Goal: Information Seeking & Learning: Learn about a topic

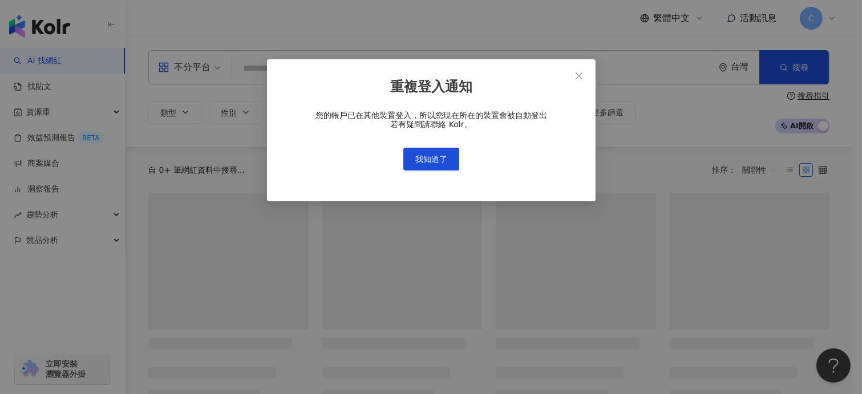
click at [191, 72] on div "重複登入通知 您的帳戶已在其他裝置登入，所以您現在所在的裝置會被自動登出 若有疑問請聯絡 Kolr。 我知道了" at bounding box center [431, 197] width 862 height 394
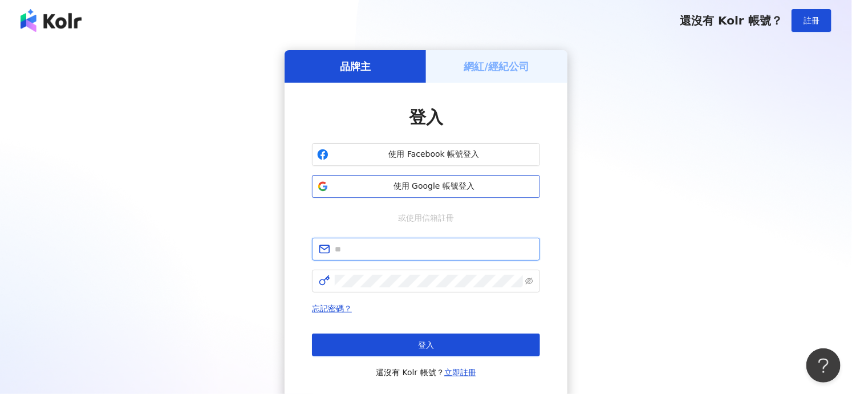
type input "**********"
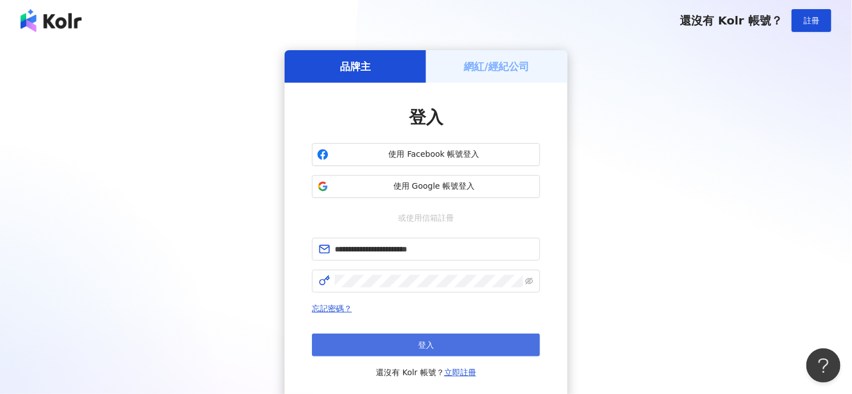
click at [404, 336] on button "登入" at bounding box center [426, 345] width 228 height 23
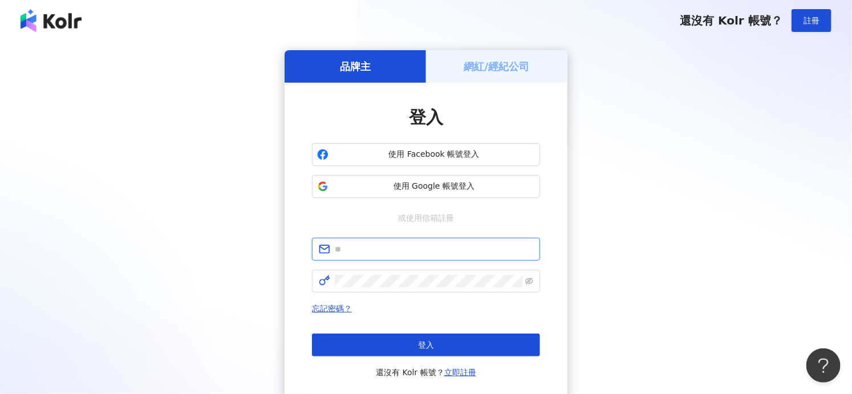
type input "**********"
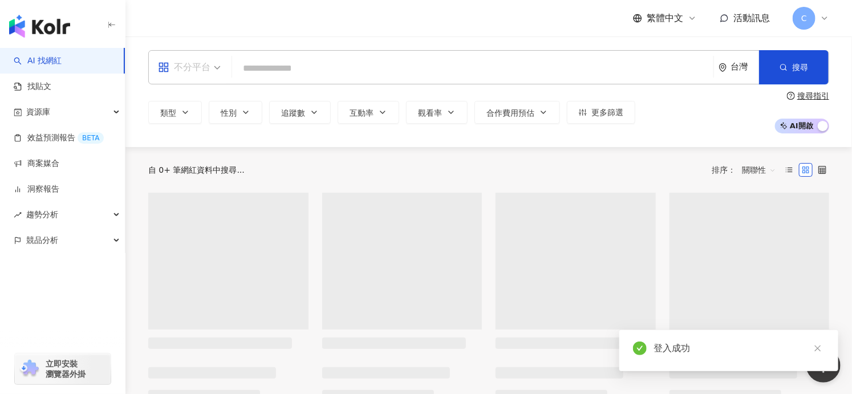
click at [194, 67] on div "不分平台" at bounding box center [184, 67] width 52 height 18
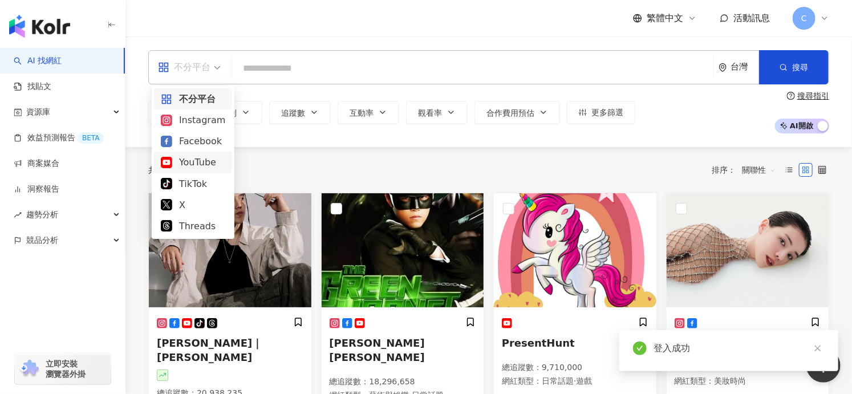
click at [206, 163] on div "YouTube" at bounding box center [193, 162] width 64 height 14
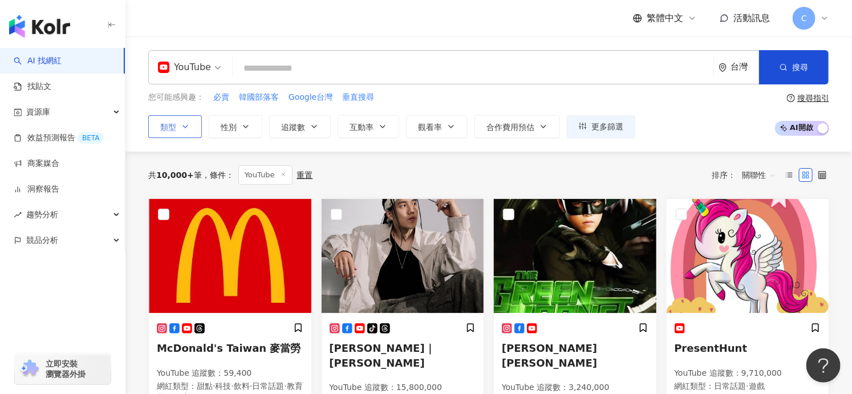
click at [180, 117] on button "類型" at bounding box center [175, 126] width 54 height 23
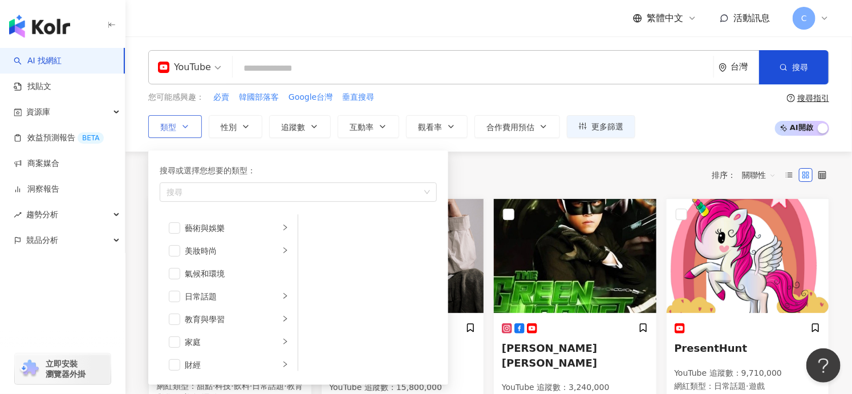
click at [181, 120] on button "類型 搜尋或選擇您想要的類型： 搜尋 藝術與娛樂 美妝時尚 氣候和環境 日常話題 教育與學習 家庭 財經 美食 命理占卜 遊戲 法政社會 生活風格 影視娛樂 …" at bounding box center [175, 126] width 54 height 23
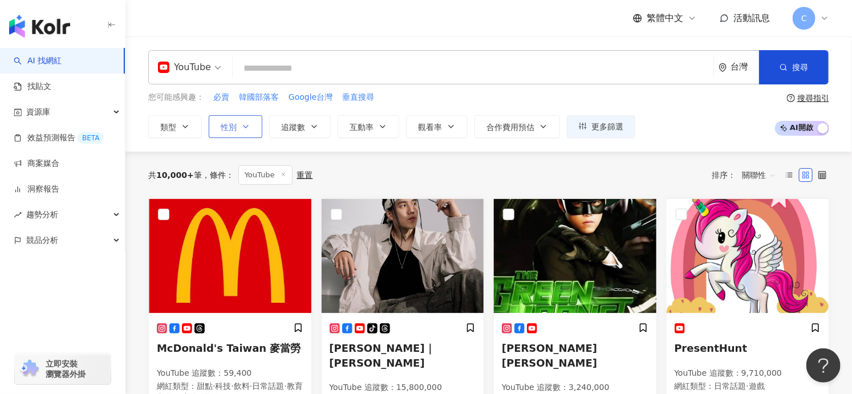
click at [243, 130] on icon "button" at bounding box center [245, 126] width 9 height 9
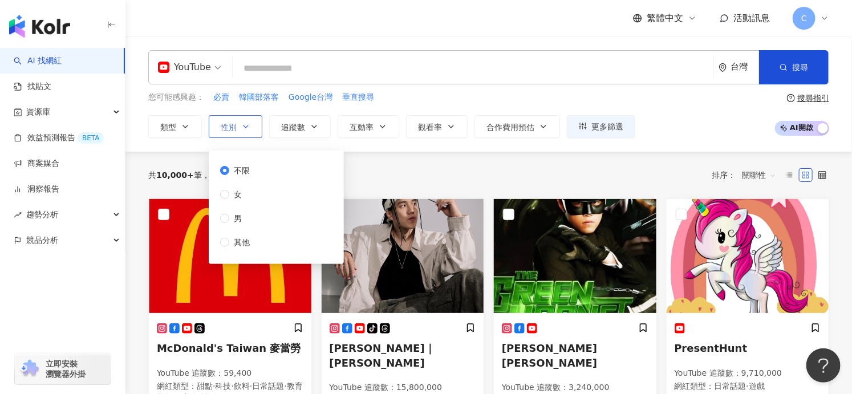
click at [243, 130] on icon "button" at bounding box center [245, 126] width 9 height 9
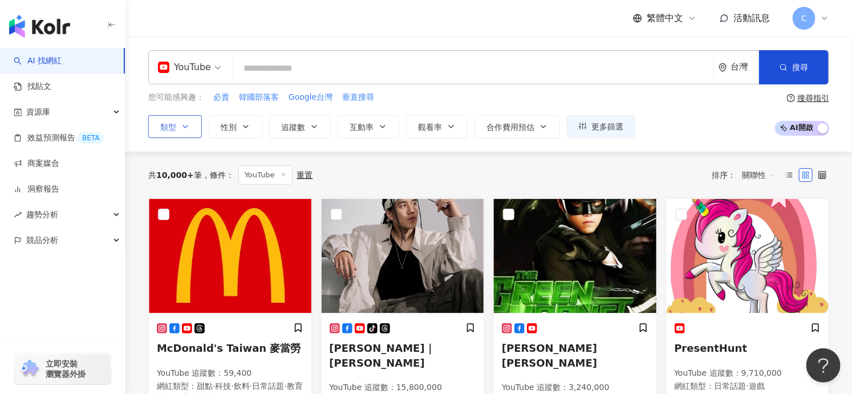
click at [175, 128] on span "類型" at bounding box center [168, 127] width 16 height 9
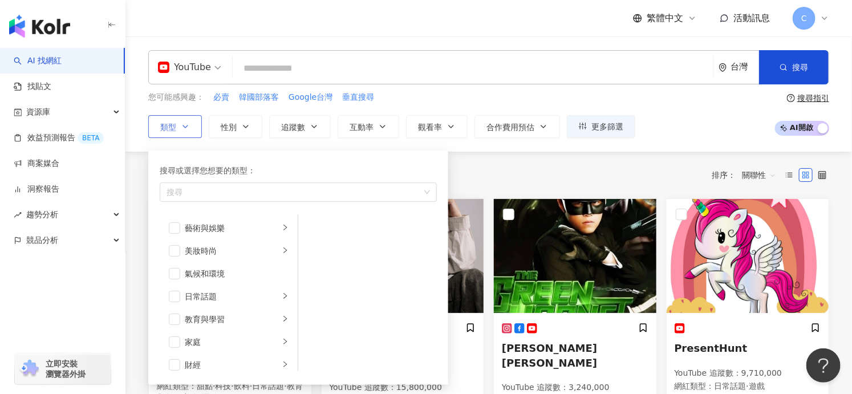
click at [175, 128] on span "類型" at bounding box center [168, 127] width 16 height 9
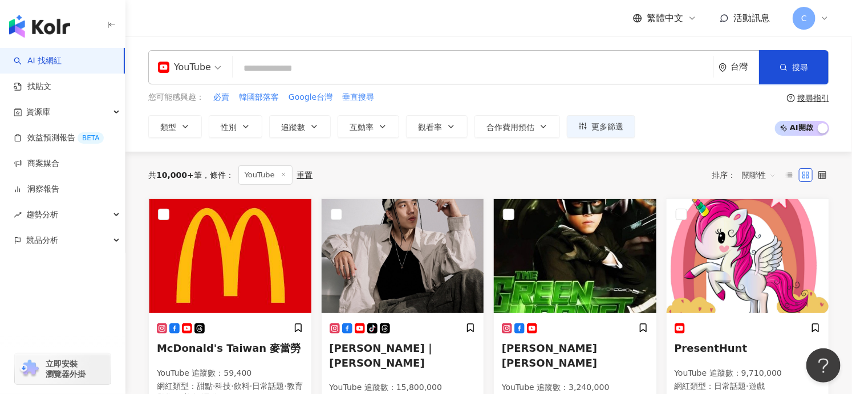
click at [565, 122] on div "類型 性別 追蹤數 互動率 觀看率 合作費用預估 更多篩選 不限 女 男 其他" at bounding box center [391, 126] width 487 height 23
click at [583, 124] on icon "button" at bounding box center [583, 126] width 8 height 8
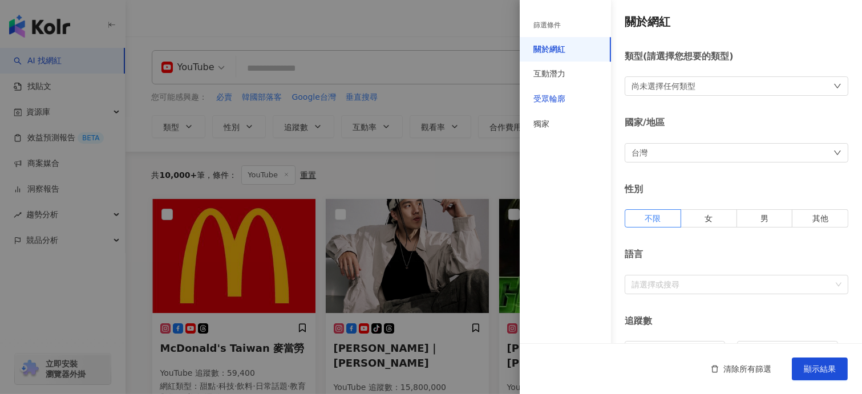
click at [563, 98] on div "受眾輪廓" at bounding box center [550, 99] width 32 height 11
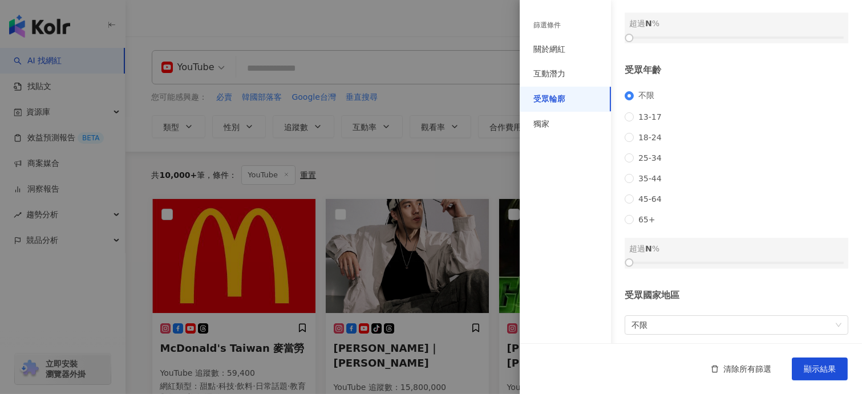
scroll to position [103, 0]
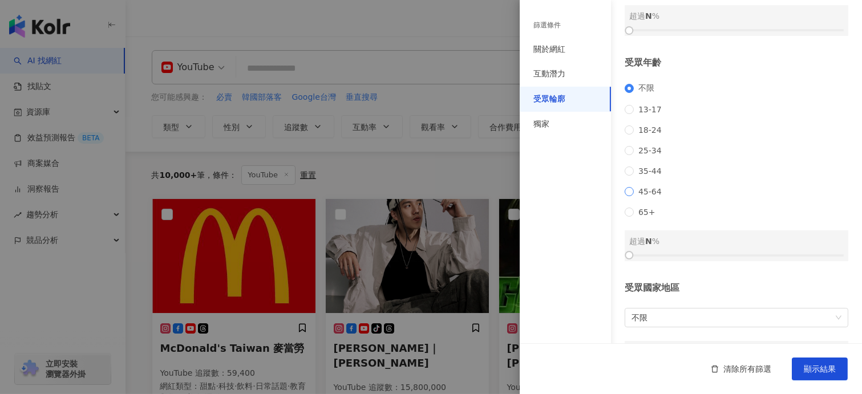
click at [641, 196] on span "45-64" at bounding box center [650, 191] width 33 height 9
click at [642, 259] on div at bounding box center [736, 255] width 215 height 7
click at [656, 259] on div at bounding box center [736, 255] width 215 height 7
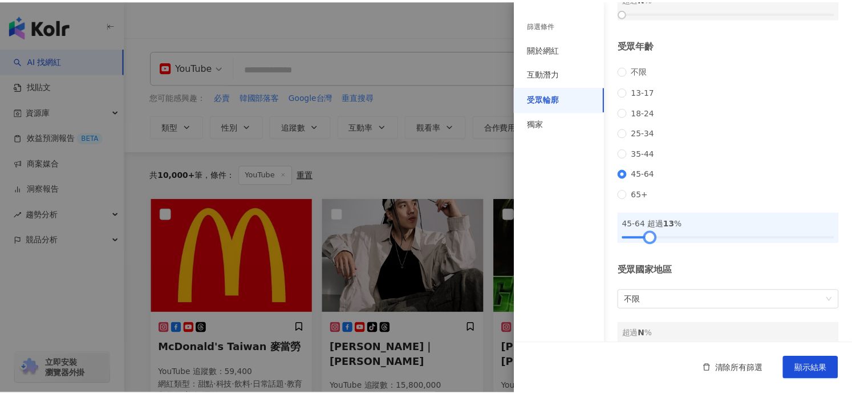
scroll to position [164, 0]
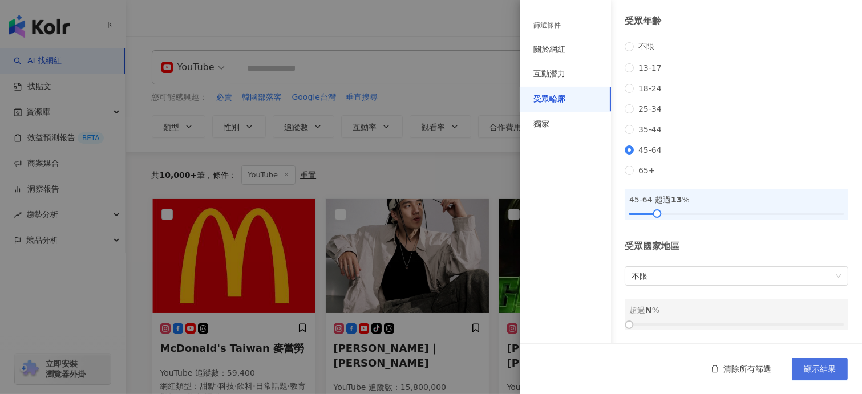
click at [826, 373] on span "顯示結果" at bounding box center [820, 369] width 32 height 9
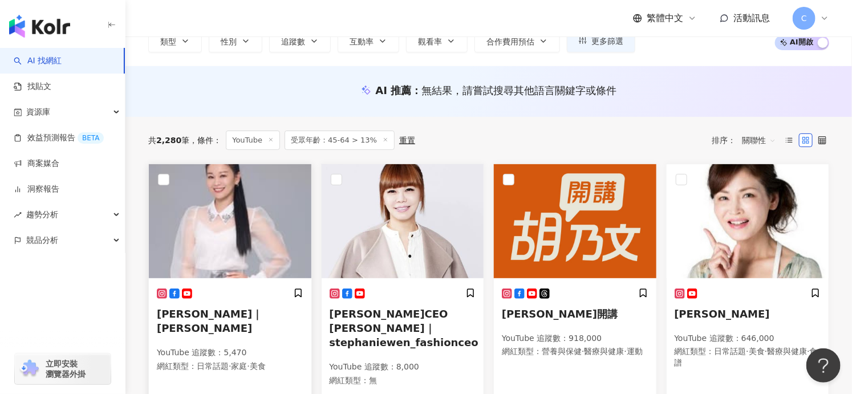
scroll to position [19, 0]
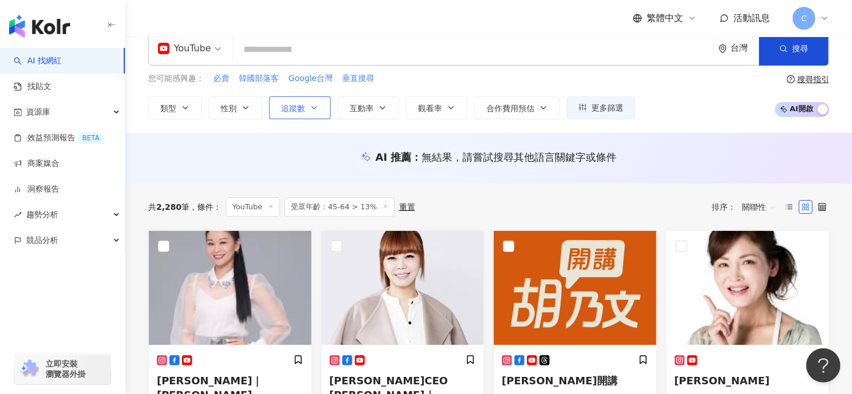
click at [304, 112] on span "追蹤數" at bounding box center [293, 108] width 24 height 9
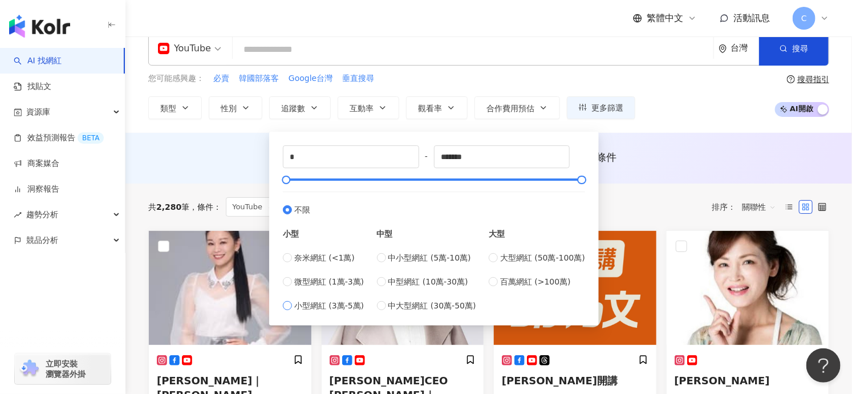
click at [343, 307] on span "小型網紅 (3萬-5萬)" at bounding box center [329, 306] width 70 height 13
type input "*****"
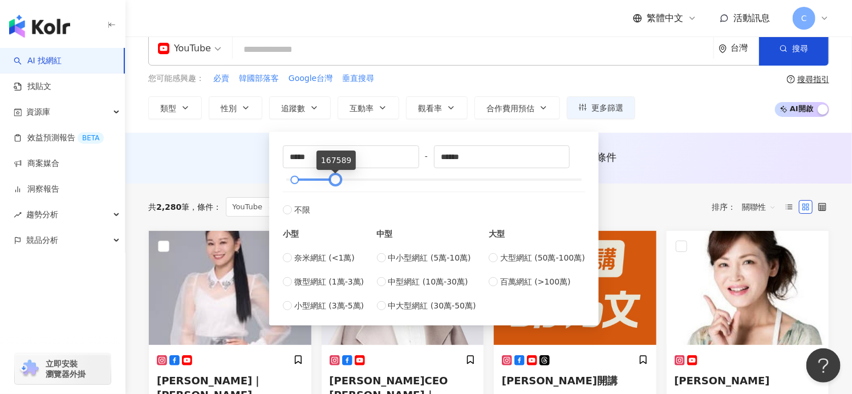
drag, startPoint x: 300, startPoint y: 179, endPoint x: 335, endPoint y: 180, distance: 34.8
click at [335, 180] on div at bounding box center [336, 180] width 6 height 6
type input "******"
drag, startPoint x: 342, startPoint y: 179, endPoint x: 389, endPoint y: 178, distance: 46.8
click at [386, 178] on div at bounding box center [382, 180] width 6 height 6
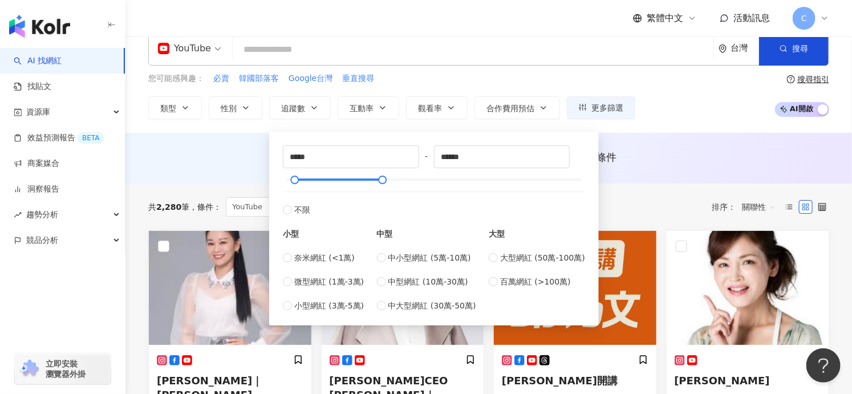
click at [665, 184] on div "共 2,280 筆 條件 ： YouTube 受眾年齡：45-64 > 13% 重置 排序： 關聯性" at bounding box center [488, 207] width 681 height 47
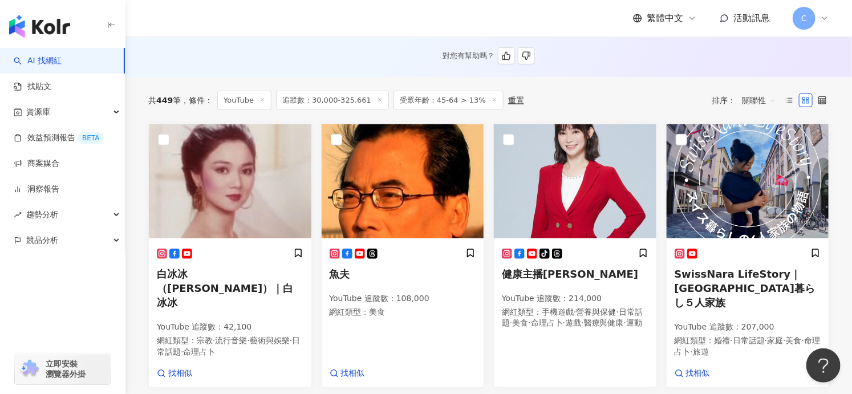
scroll to position [322, 0]
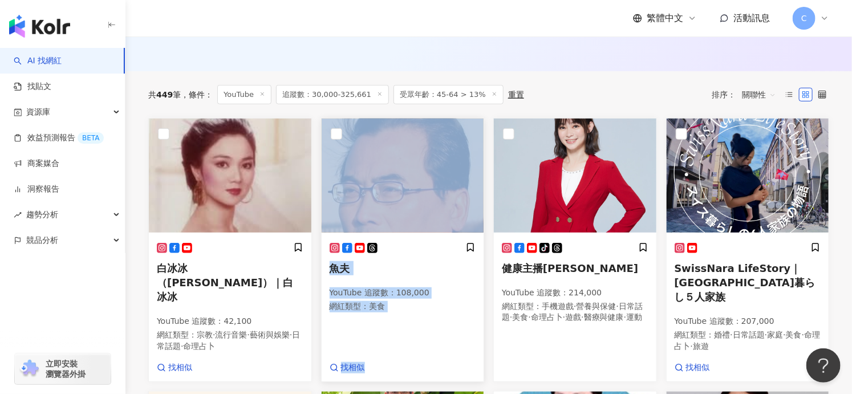
click at [371, 295] on div "魚夫 YouTube 追蹤數 ： 108,000 網紅類型 ： 美食" at bounding box center [403, 283] width 147 height 80
click at [535, 286] on div "tiktok-icon 健康主播鄭凱云 YouTube 追蹤數 ： 214,000 網紅類型 ： 手機遊戲 · 營養與保健 · 日常話題 · 美食 · 命理占…" at bounding box center [575, 288] width 147 height 91
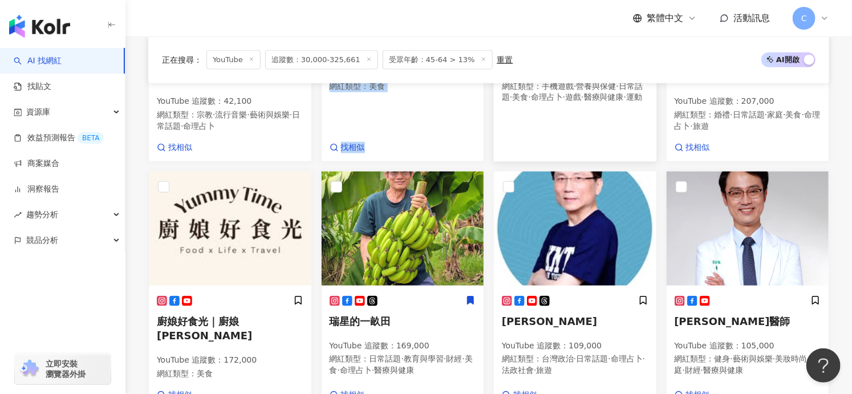
scroll to position [580, 0]
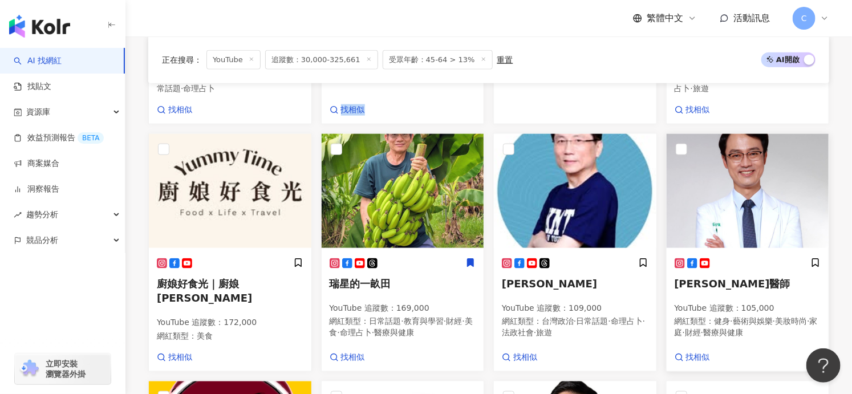
click at [689, 285] on span "張適恆醫師" at bounding box center [733, 284] width 116 height 12
click at [518, 303] on p "YouTube 追蹤數 ： 109,000" at bounding box center [575, 308] width 147 height 11
click at [371, 281] on span "瑞星的一畝田" at bounding box center [361, 284] width 62 height 12
click at [218, 284] on span "廚娘好食光｜廚娘香Q秀" at bounding box center [204, 291] width 95 height 26
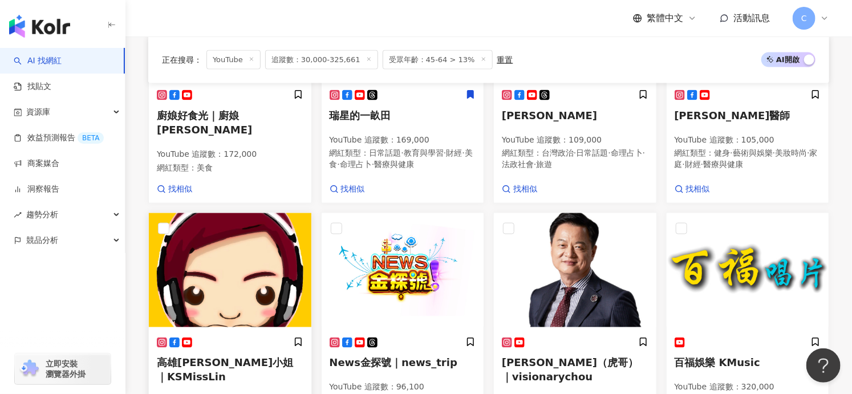
scroll to position [784, 0]
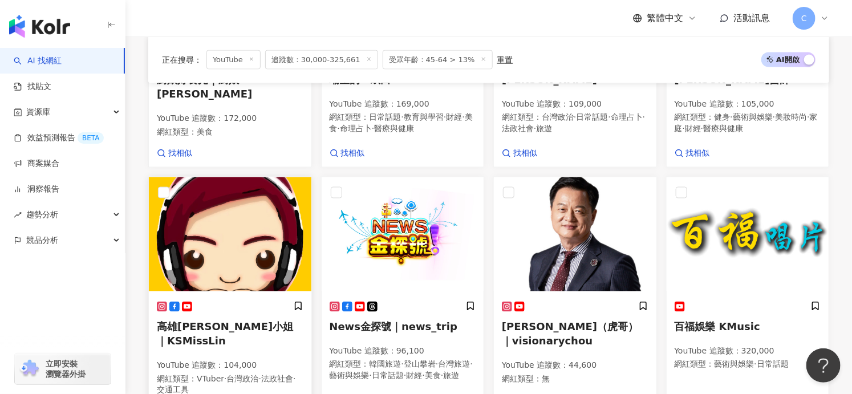
click at [223, 324] on span "高雄林小姐｜KSMissLin" at bounding box center [225, 334] width 136 height 26
click at [411, 326] on div "News金探號｜news_trip YouTube 追蹤數 ： 96,100 網紅類型 ： 韓國旅遊 · 登山攀岩 · 台灣旅遊 · 藝術與娛樂 · 日常話題…" at bounding box center [403, 346] width 147 height 91
click at [548, 329] on span "周錫瑋（虎哥）｜visionarychou" at bounding box center [570, 334] width 136 height 26
click at [719, 321] on span "百福娛樂 KMusic" at bounding box center [718, 327] width 86 height 12
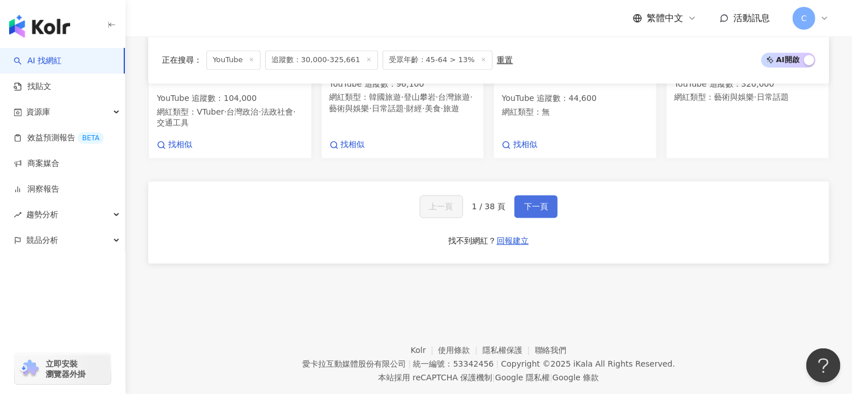
scroll to position [1054, 0]
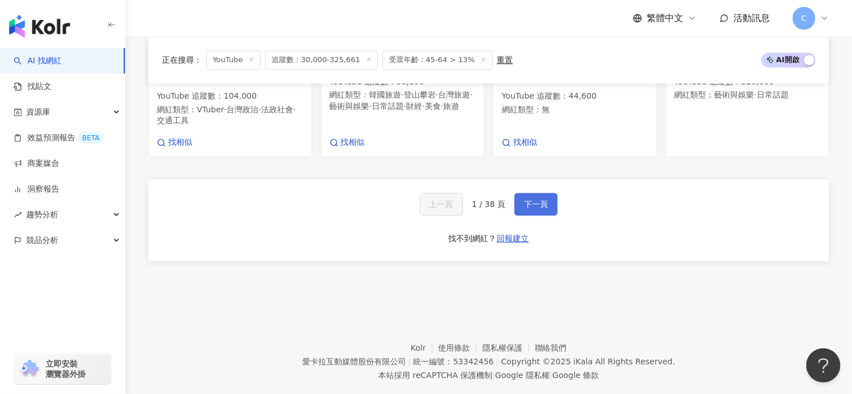
click at [538, 200] on span "下一頁" at bounding box center [536, 204] width 24 height 9
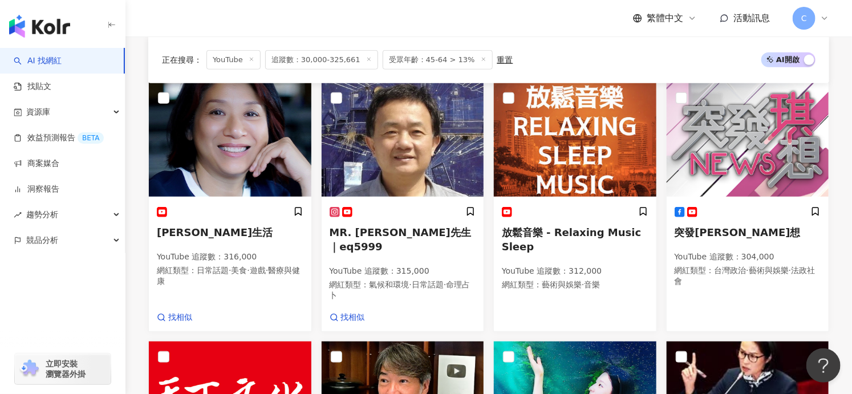
scroll to position [350, 0]
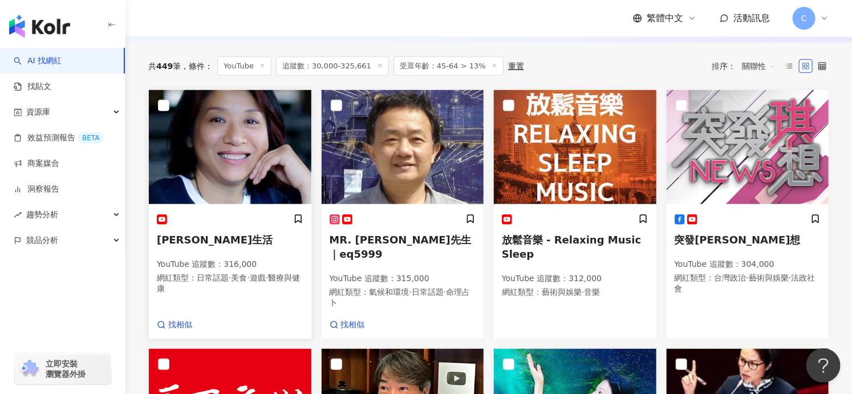
click at [220, 161] on img at bounding box center [230, 147] width 163 height 114
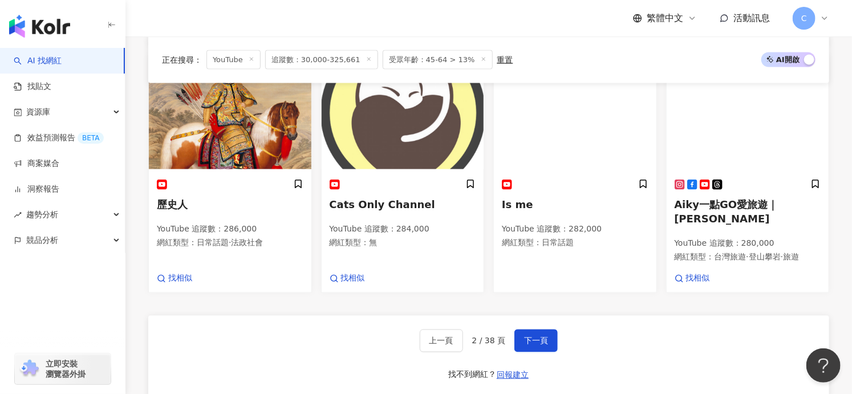
scroll to position [860, 0]
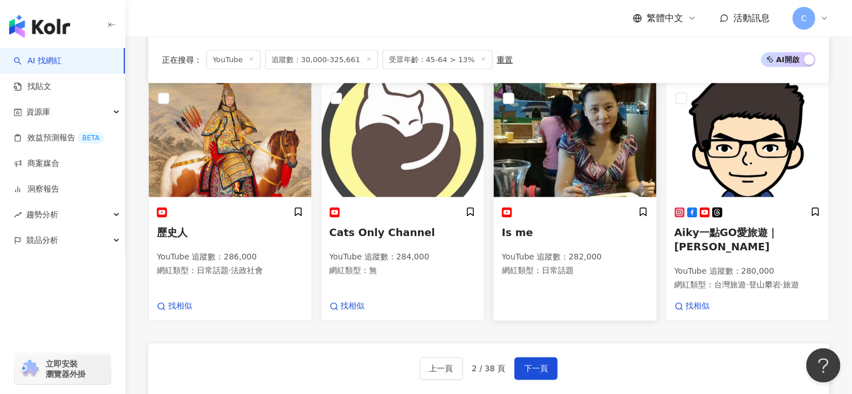
click at [563, 152] on img at bounding box center [575, 140] width 163 height 114
click at [762, 164] on img at bounding box center [748, 140] width 163 height 114
click at [550, 358] on button "下一頁" at bounding box center [536, 369] width 43 height 23
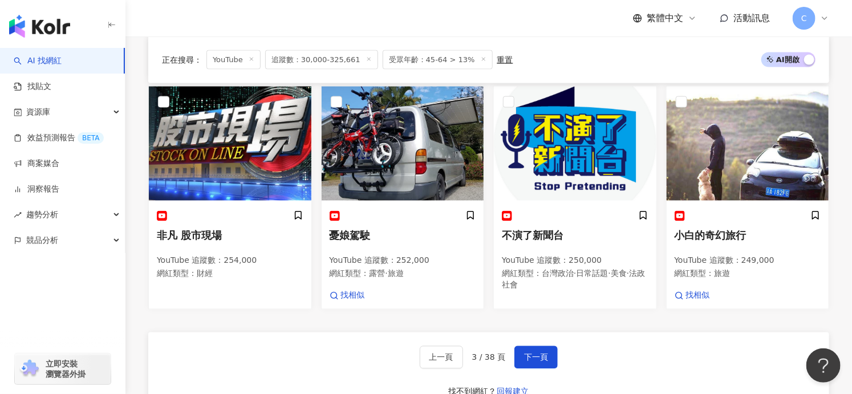
scroll to position [851, 0]
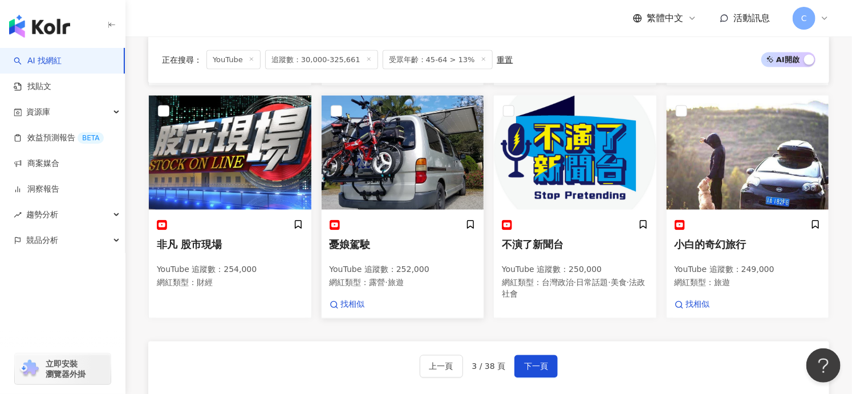
click at [409, 265] on p "YouTube 追蹤數 ： 252,000" at bounding box center [403, 270] width 147 height 11
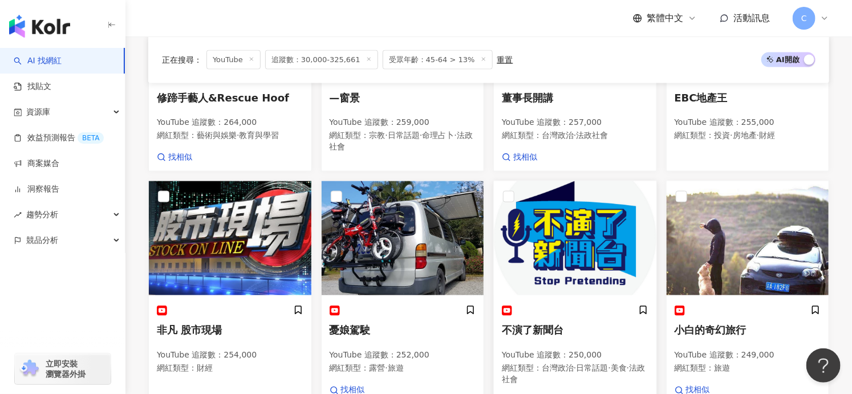
scroll to position [750, 0]
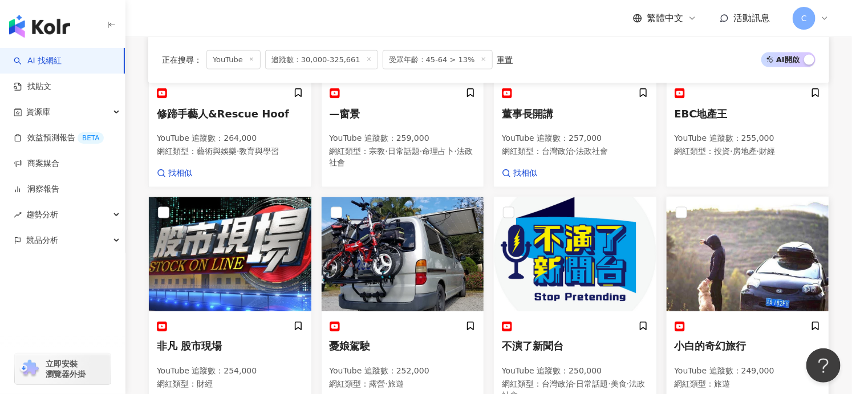
click at [735, 256] on img at bounding box center [748, 254] width 163 height 114
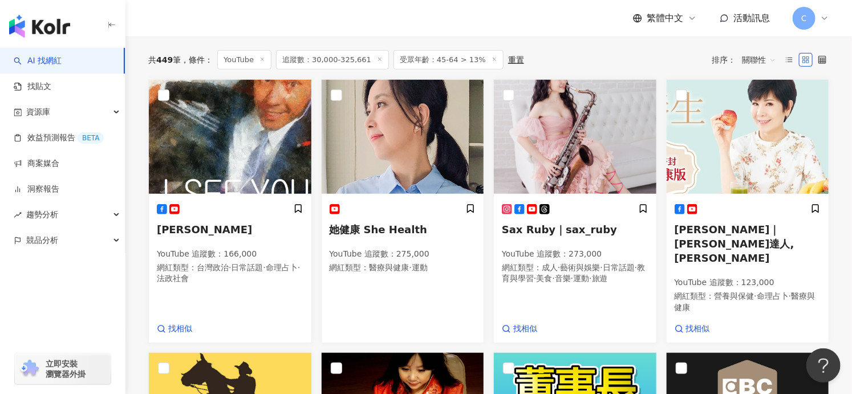
scroll to position [338, 0]
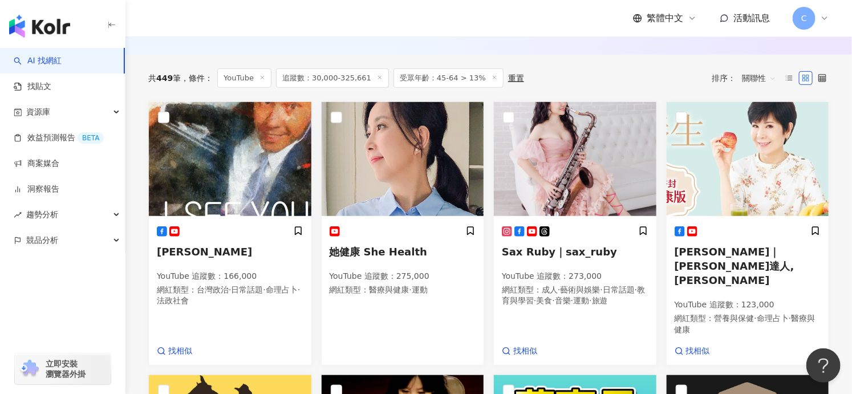
click at [565, 233] on div "Sax Ruby｜sax_ruby YouTube 追蹤數 ： 273,000 網紅類型 ： 成人 · 藝術與娛樂 · 日常話題 · 教育與學習 · 美食 ·…" at bounding box center [575, 291] width 163 height 147
click at [371, 258] on span "她健康 She Health" at bounding box center [379, 252] width 98 height 12
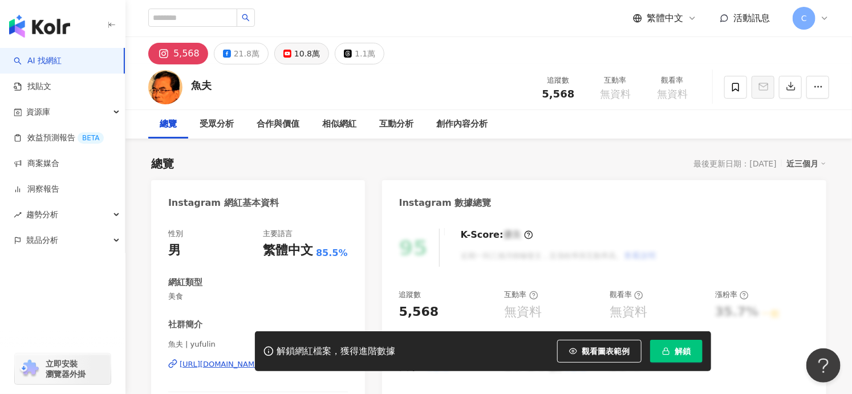
click at [294, 56] on div "10.8萬" at bounding box center [307, 54] width 26 height 16
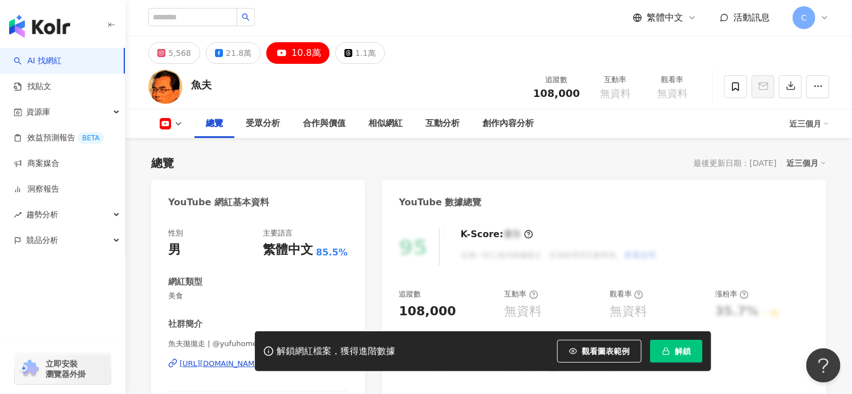
scroll to position [145, 0]
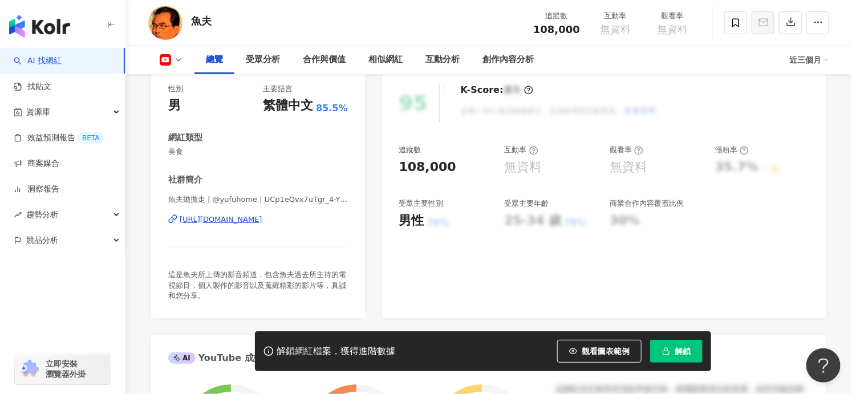
click at [262, 224] on div "https://www.youtube.com/channel/UCp1eQvx7uTgr_4-Y1z1H9AQ" at bounding box center [221, 220] width 83 height 10
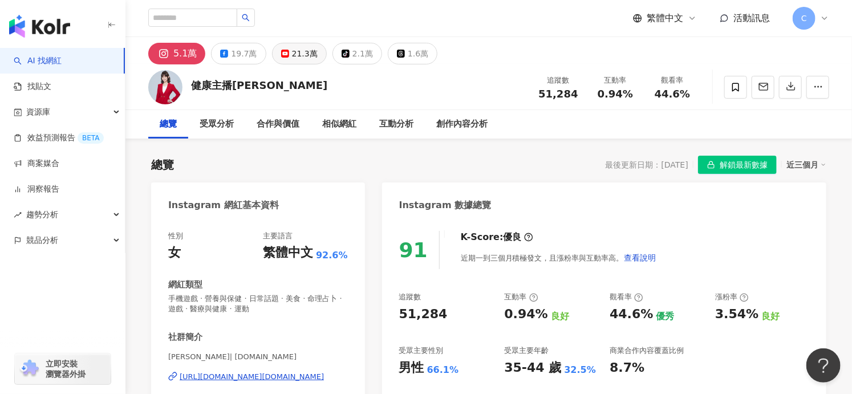
click at [299, 60] on div "21.3萬" at bounding box center [305, 54] width 26 height 16
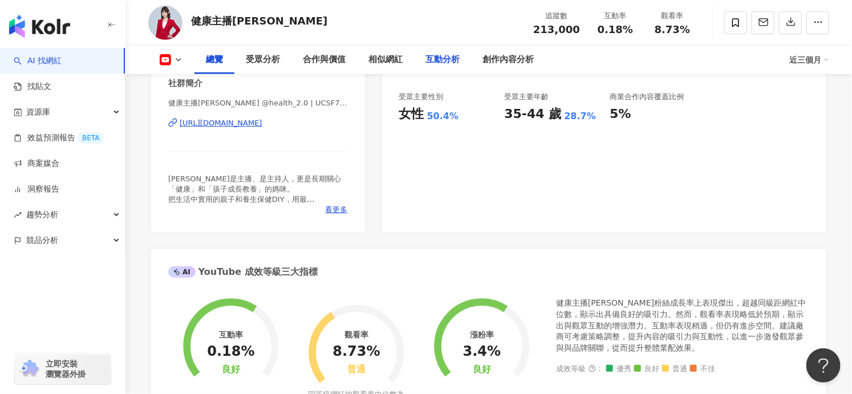
scroll to position [235, 0]
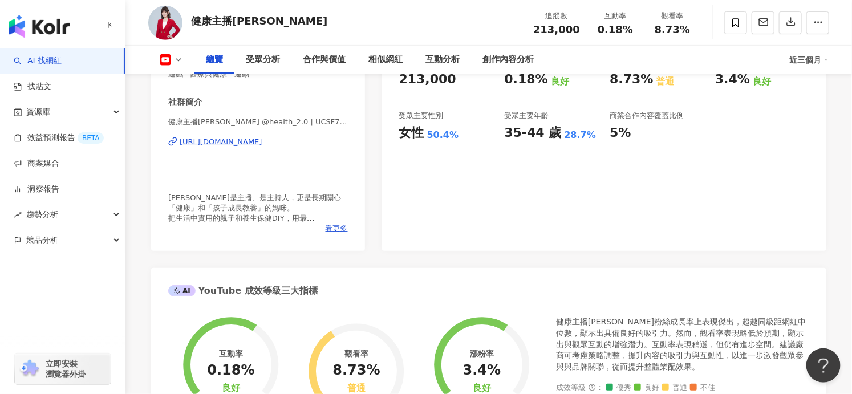
click at [262, 144] on div "https://www.youtube.com/channel/UCSF7m0Ad3hkYdrqrlNXxqkg" at bounding box center [221, 142] width 83 height 10
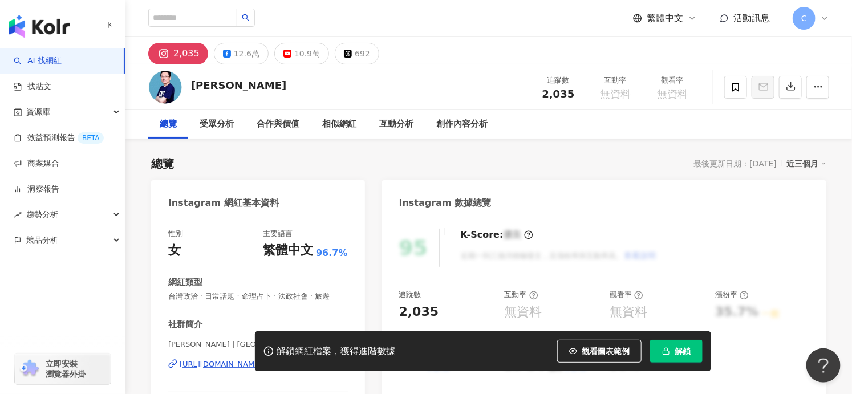
drag, startPoint x: 387, startPoint y: 89, endPoint x: 362, endPoint y: 81, distance: 25.8
click at [387, 89] on div "[PERSON_NAME] 追蹤數 2,035 互動率 無資料 觀看率 無資料" at bounding box center [489, 86] width 727 height 45
click at [305, 59] on div "10.9萬" at bounding box center [307, 54] width 26 height 16
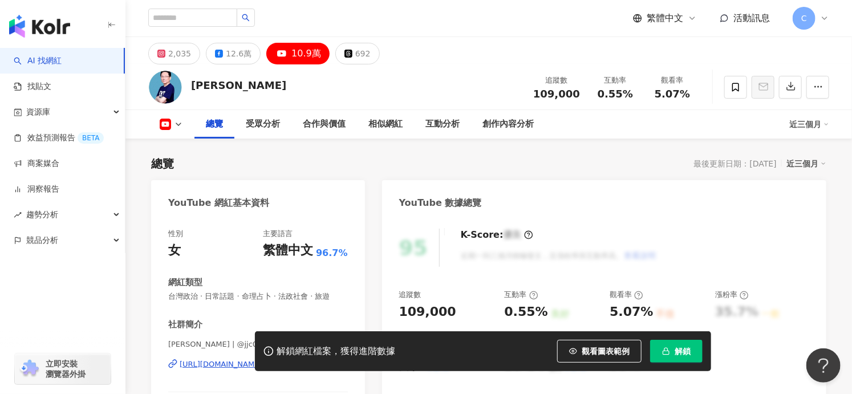
scroll to position [180, 0]
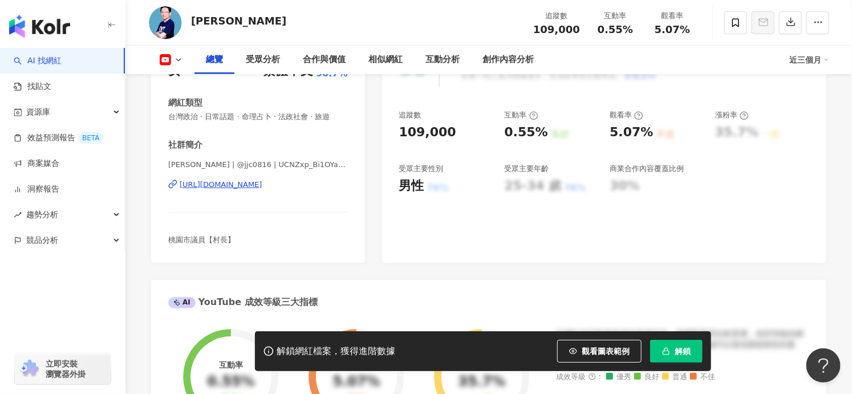
click at [262, 183] on div "https://www.youtube.com/channel/UCNZxp_Bi1OYaZOzWAFya2wg" at bounding box center [221, 185] width 83 height 10
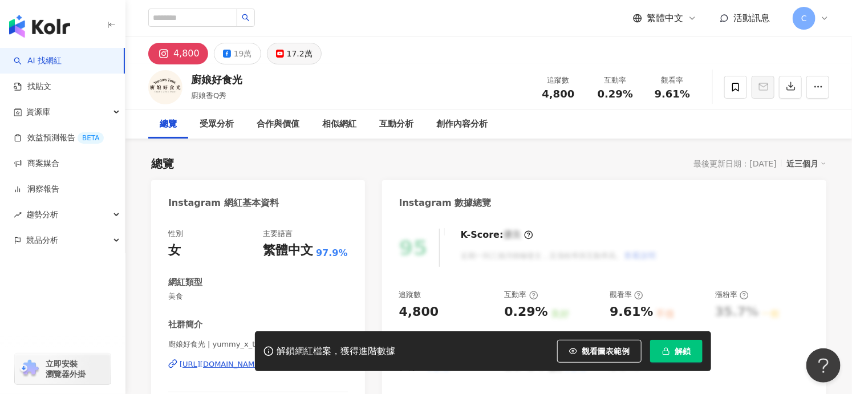
click at [290, 54] on div "17.2萬" at bounding box center [300, 54] width 26 height 16
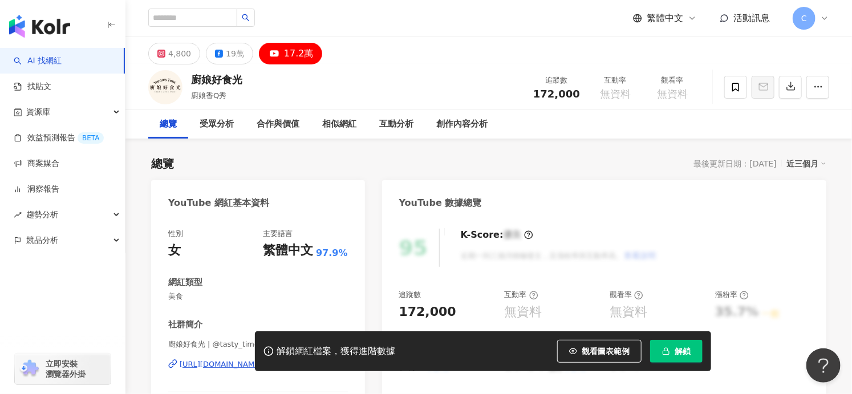
scroll to position [168, 0]
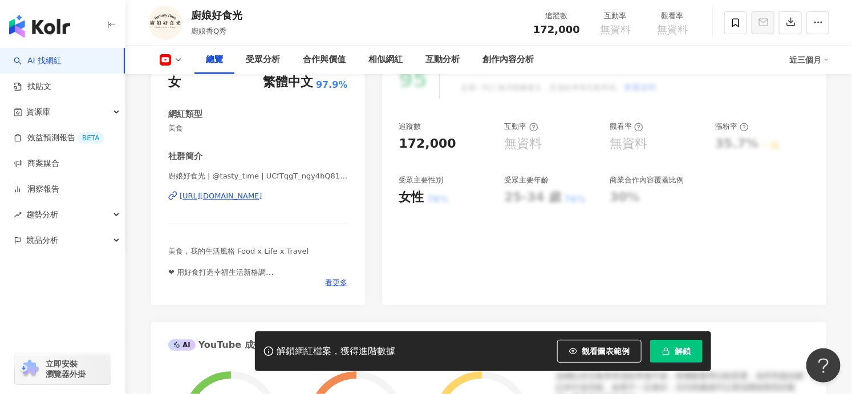
click at [262, 198] on div "https://www.youtube.com/channel/UCfTqgT_ngy4hQ81gaijlvPg" at bounding box center [221, 196] width 83 height 10
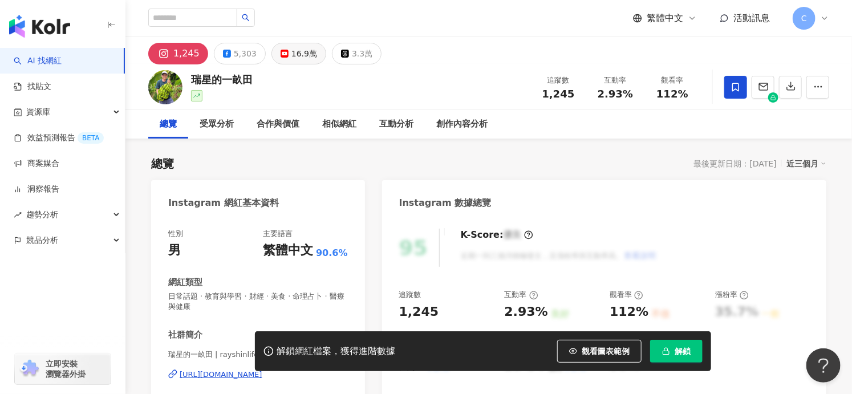
click at [283, 52] on rect at bounding box center [284, 53] width 7 height 5
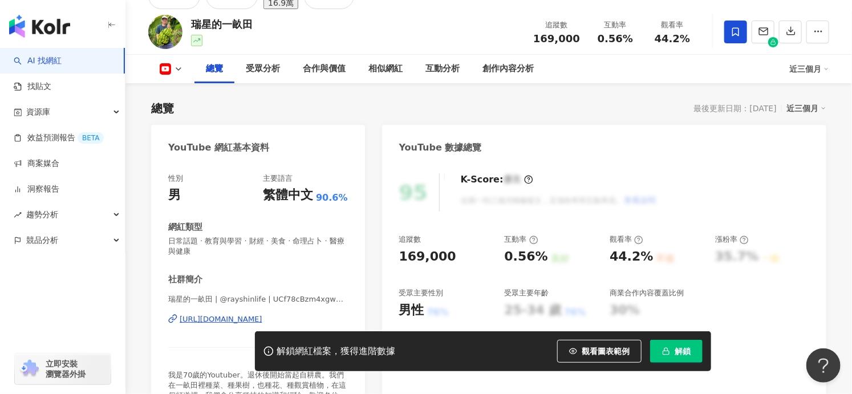
scroll to position [192, 0]
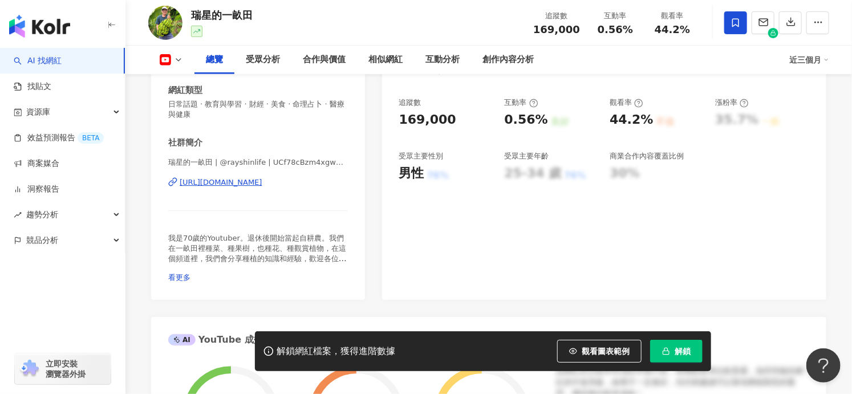
click at [262, 184] on div "https://www.youtube.com/channel/UCf78cBzm4xgwEigqtmaAMyg" at bounding box center [221, 182] width 83 height 10
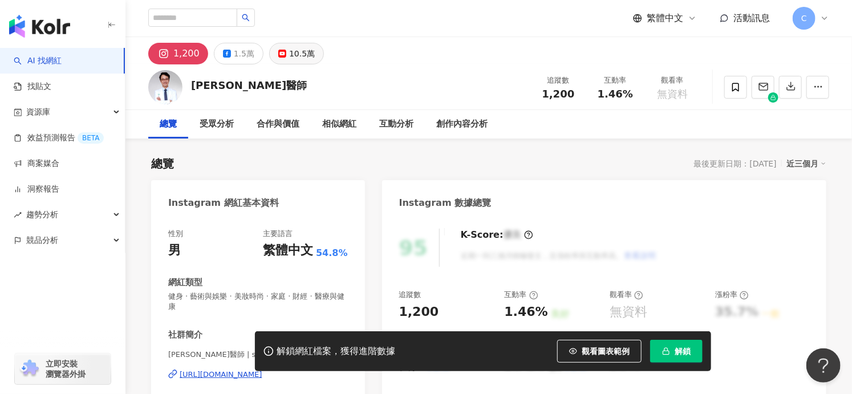
click at [295, 49] on div "10.5萬" at bounding box center [302, 54] width 26 height 16
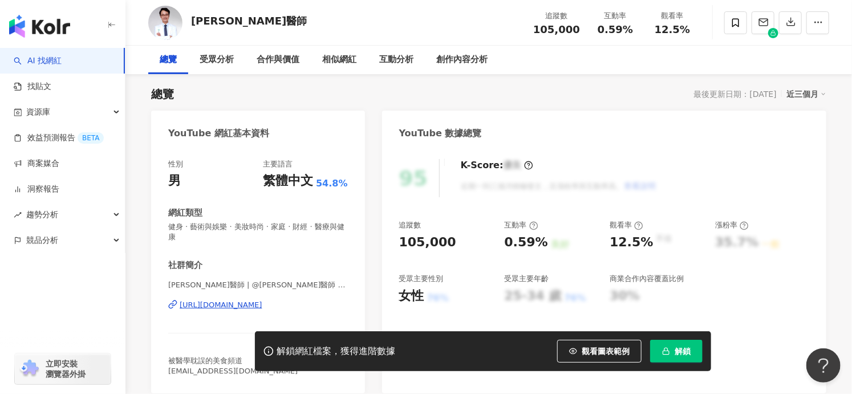
scroll to position [225, 0]
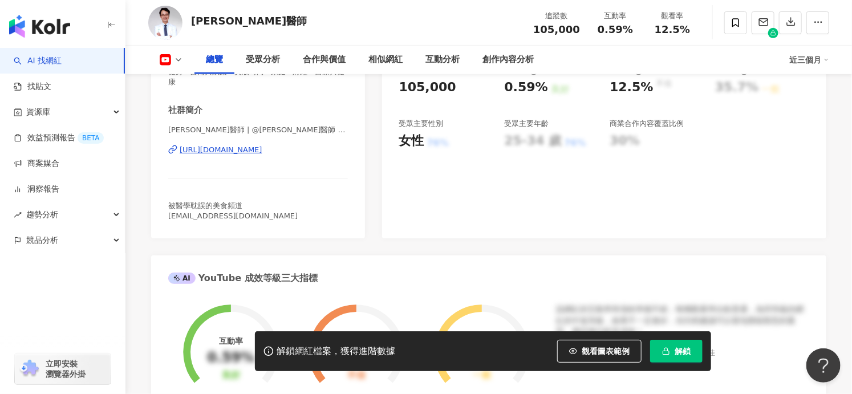
click at [262, 148] on div "https://www.youtube.com/channel/UCahHuJW7ZzfDixll-Ze9_aQ" at bounding box center [221, 150] width 83 height 10
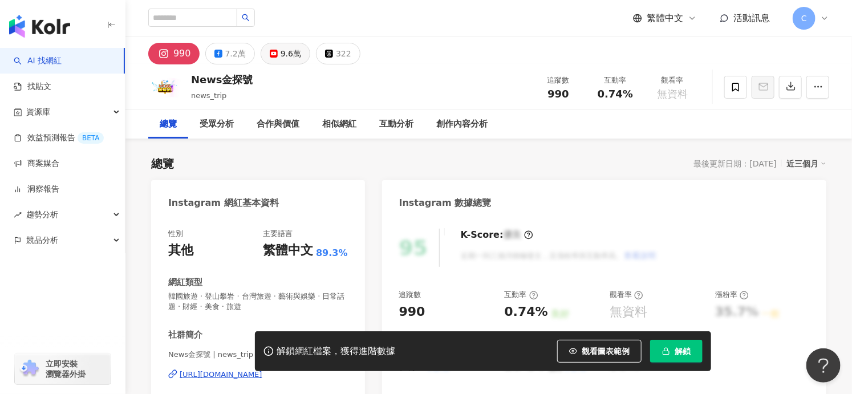
click at [274, 54] on rect at bounding box center [273, 53] width 7 height 5
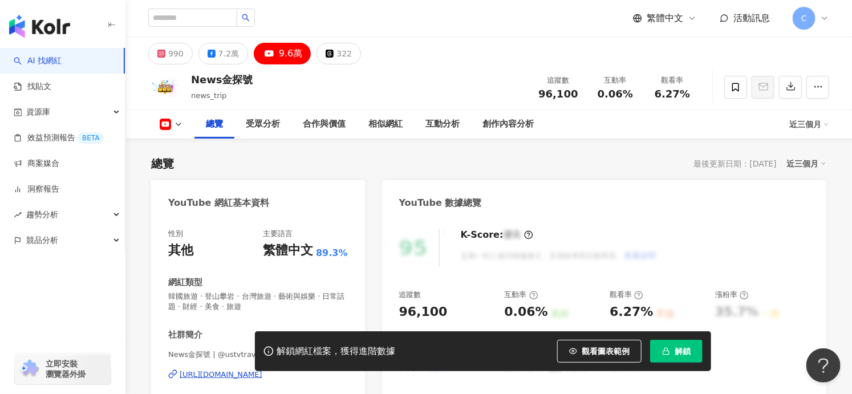
scroll to position [178, 0]
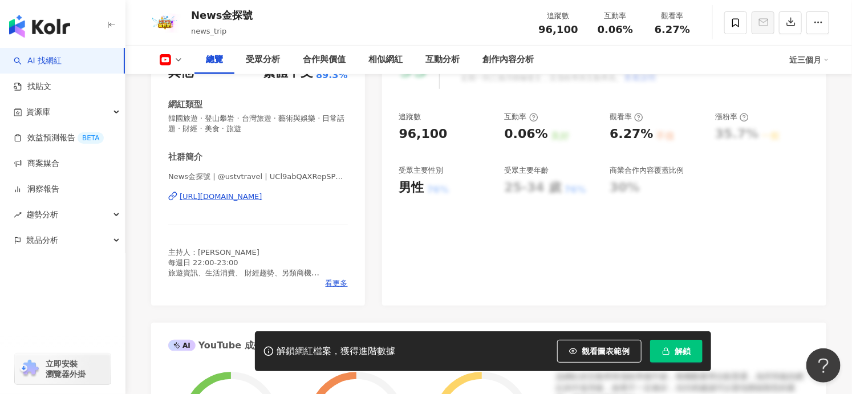
click at [262, 193] on div "https://www.youtube.com/channel/UCl9abQAXRepSPOqWWFnA3vQ" at bounding box center [221, 197] width 83 height 10
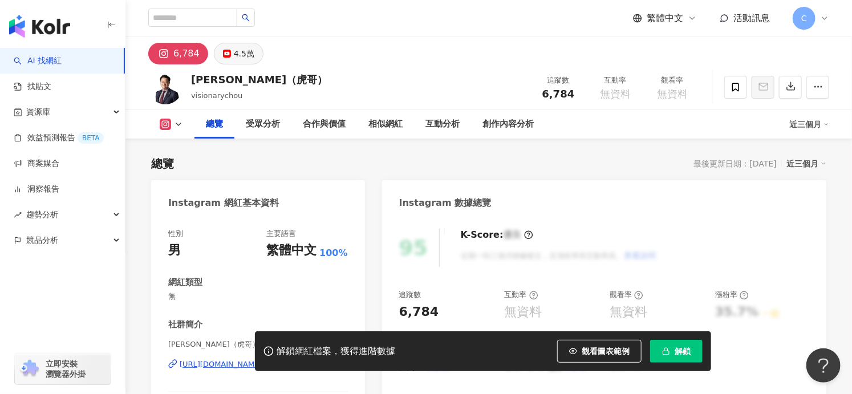
click at [245, 57] on div "4.5萬" at bounding box center [244, 54] width 21 height 16
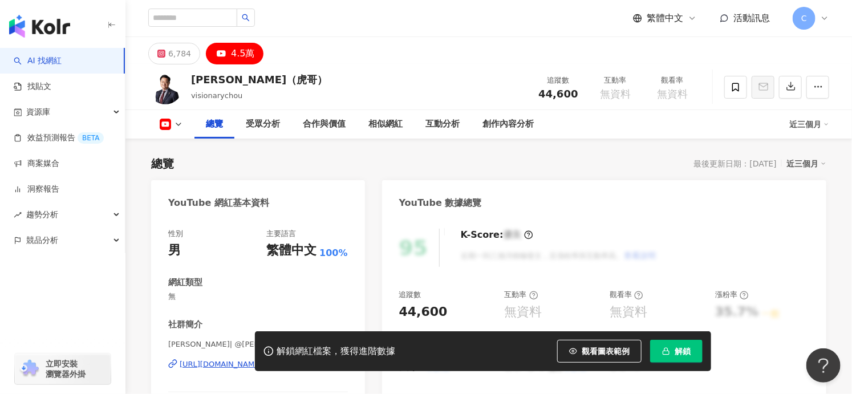
scroll to position [100, 0]
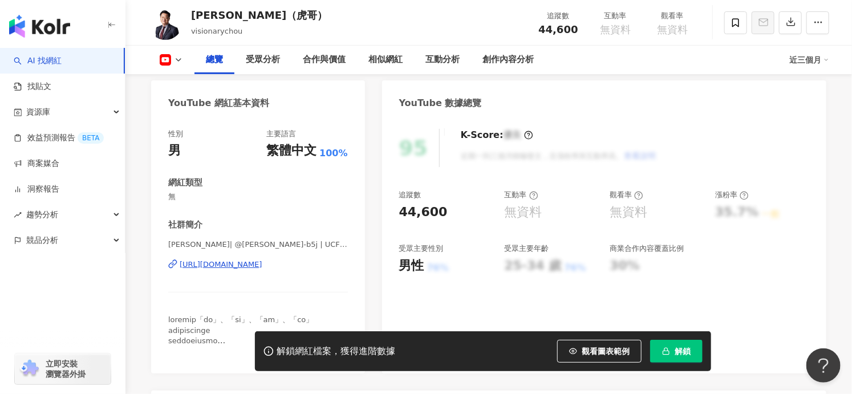
click at [218, 258] on div "周錫瑋 | @周錫瑋-b5j | UCFlZKdb3KWXCOEr29bmEsqw https://www.youtube.com/channel/UCFlZ…" at bounding box center [258, 273] width 180 height 67
click at [217, 269] on div "https://www.youtube.com/channel/UCFlZKdb3KWXCOEr29bmEsqw" at bounding box center [221, 265] width 83 height 10
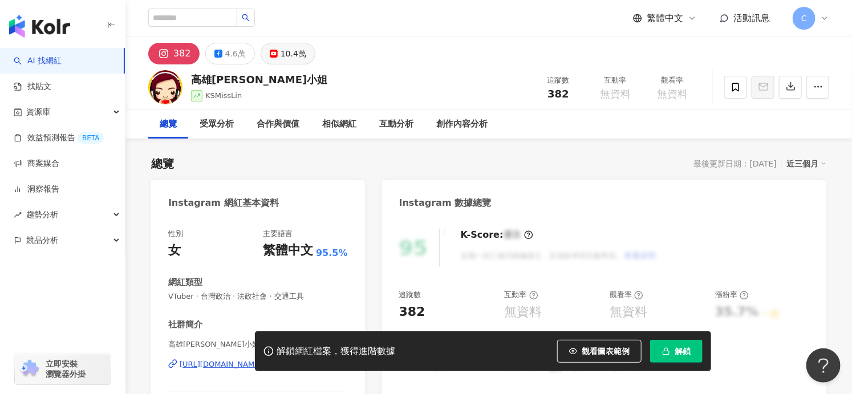
click at [285, 55] on div "10.4萬" at bounding box center [294, 54] width 26 height 16
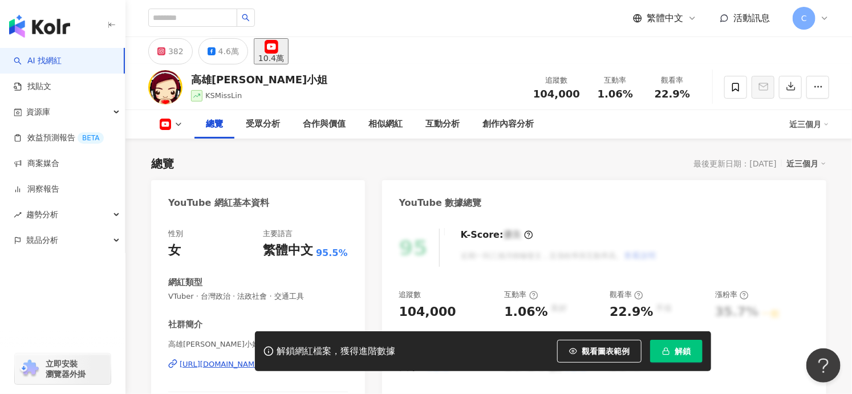
scroll to position [158, 0]
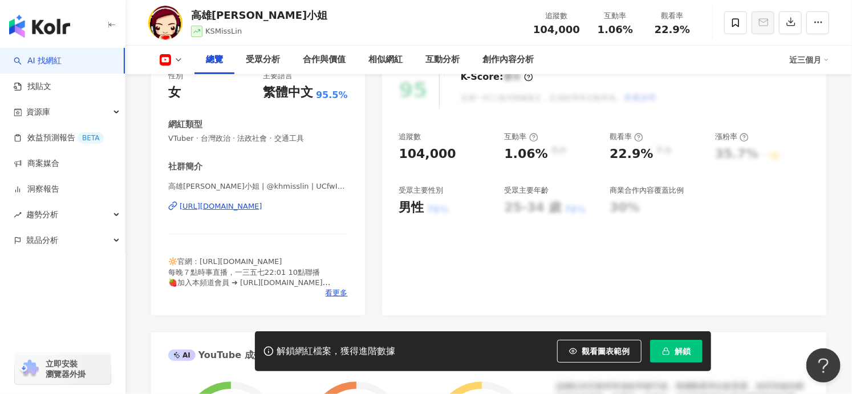
click at [262, 211] on div "https://www.youtube.com/channel/UCfwIUmAj5QKbaAxHoOR-23g" at bounding box center [221, 206] width 83 height 10
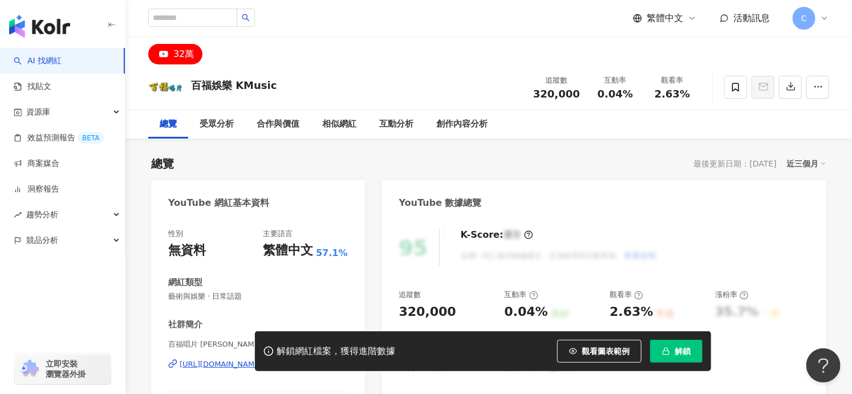
click at [30, 67] on link "AI 找網紅" at bounding box center [38, 60] width 48 height 11
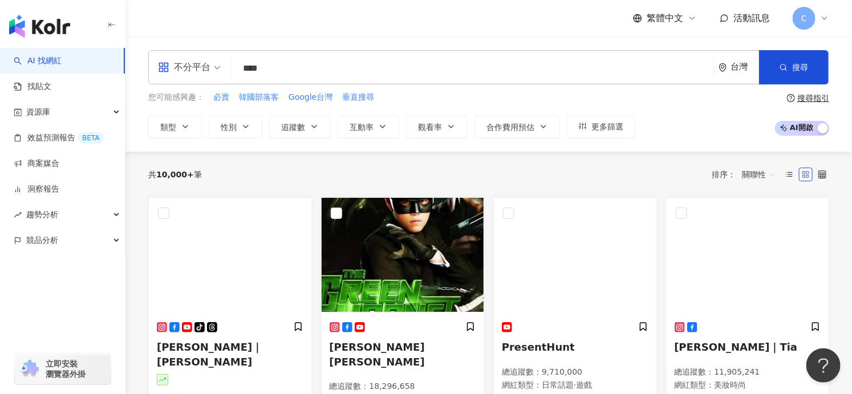
type input "****"
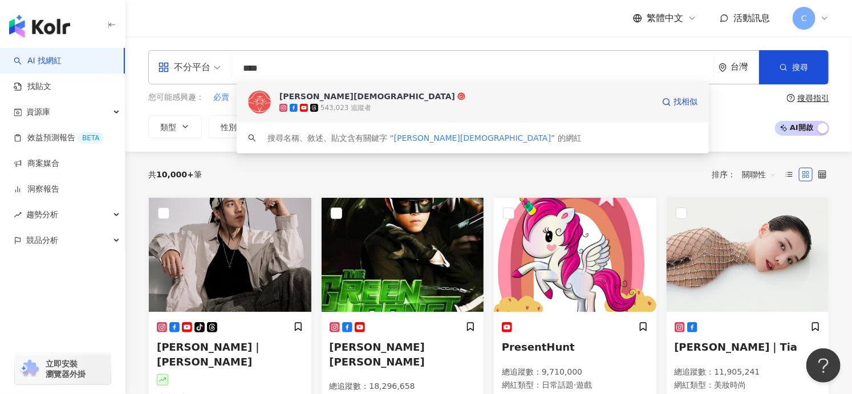
click at [368, 100] on span "瑩真律師" at bounding box center [467, 96] width 374 height 11
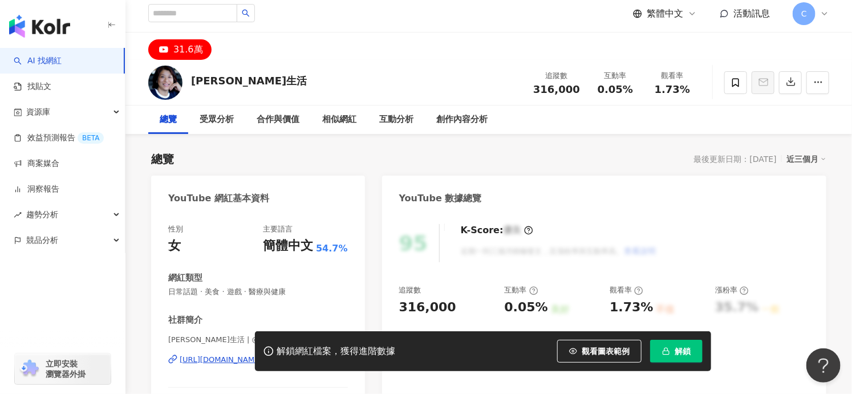
scroll to position [76, 0]
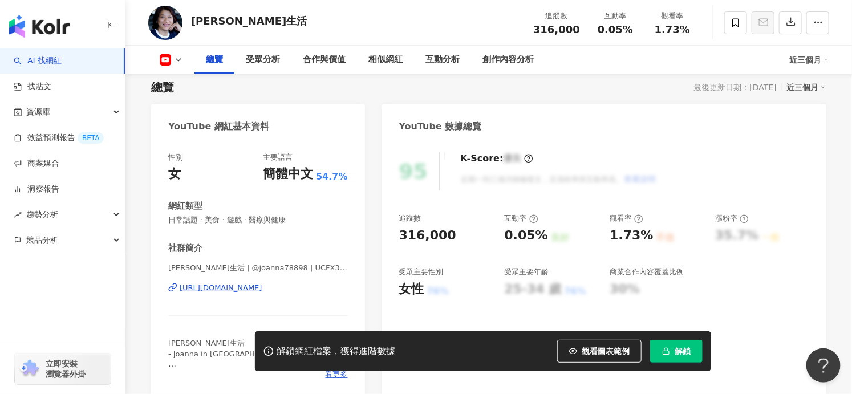
click at [262, 286] on div "https://www.youtube.com/channel/UCFX35HDr3MZbrp0UN_2mneg" at bounding box center [221, 288] width 83 height 10
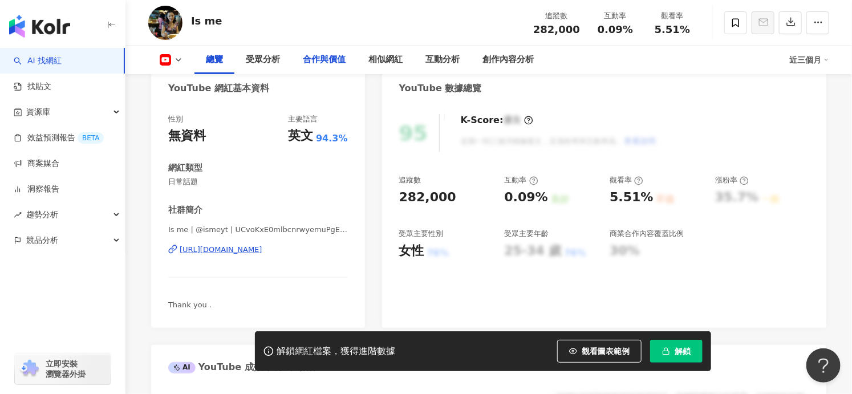
scroll to position [117, 0]
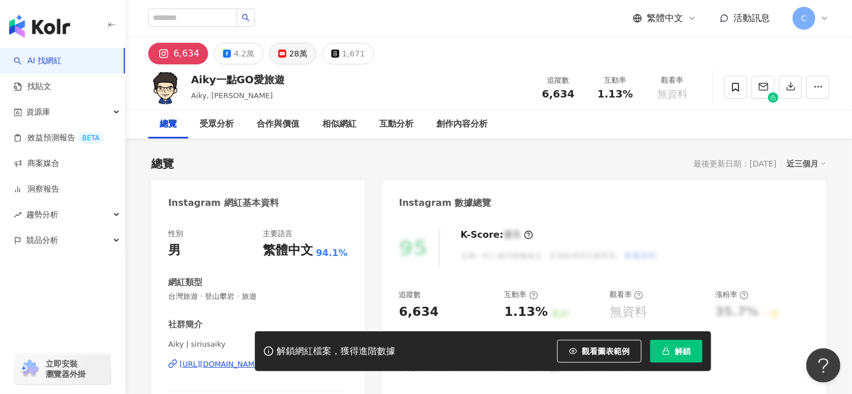
click at [289, 56] on div "28萬" at bounding box center [298, 54] width 18 height 16
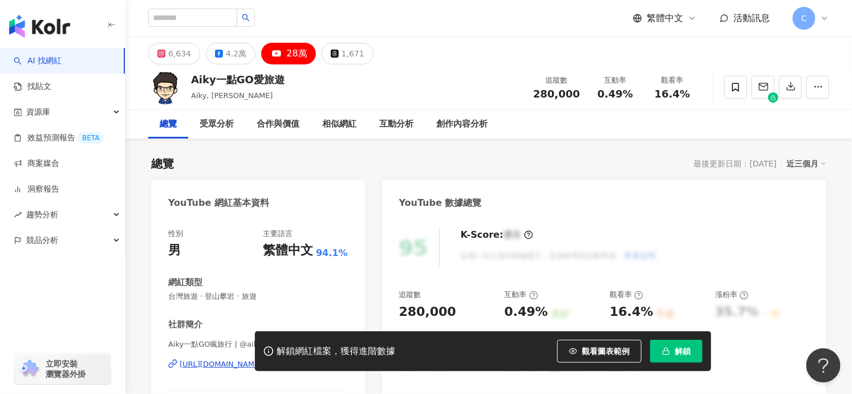
scroll to position [266, 0]
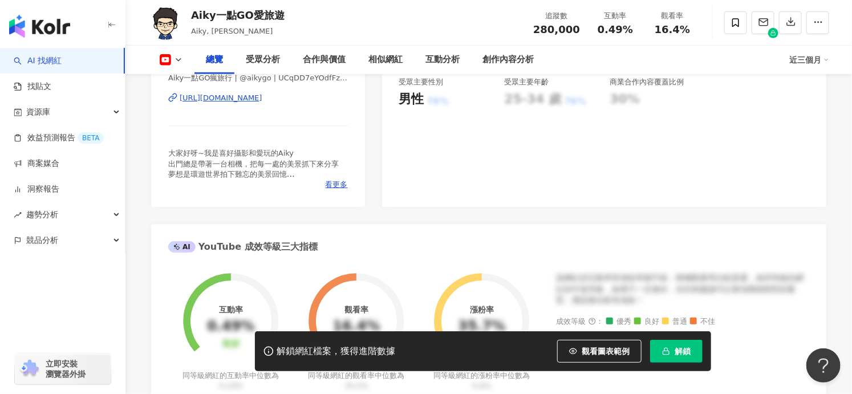
click at [243, 96] on div "https://www.youtube.com/channel/UCqDD7eYOdfFzVULKtJ4CZKA" at bounding box center [221, 98] width 83 height 10
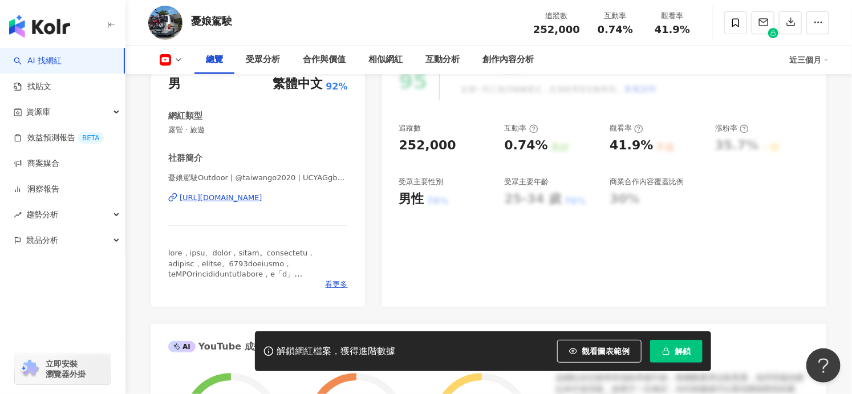
scroll to position [177, 0]
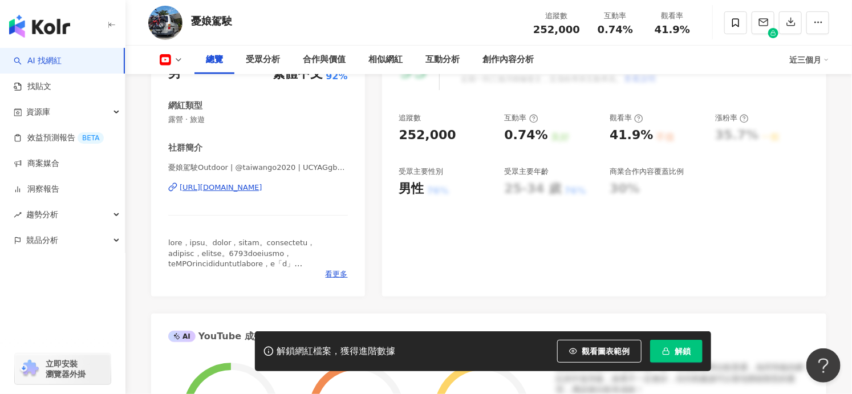
click at [262, 185] on div "https://www.youtube.com/channel/UCYAGgbcPzZ1Ov4ZUmWHhR_w" at bounding box center [221, 188] width 83 height 10
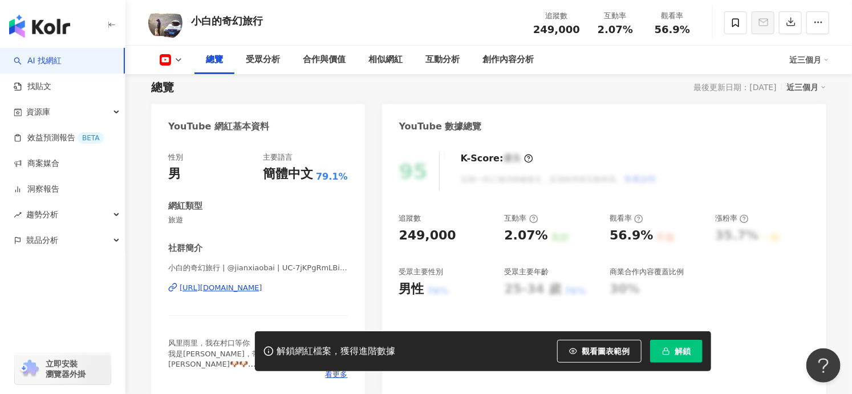
scroll to position [93, 0]
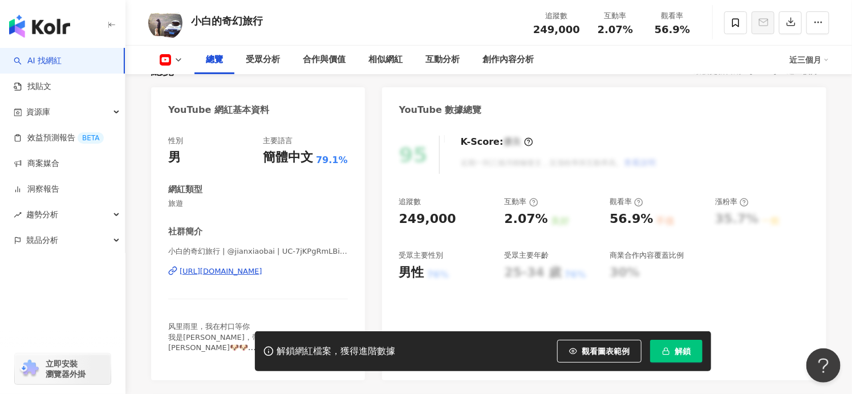
click at [262, 274] on div "[URL][DOMAIN_NAME]" at bounding box center [221, 271] width 83 height 10
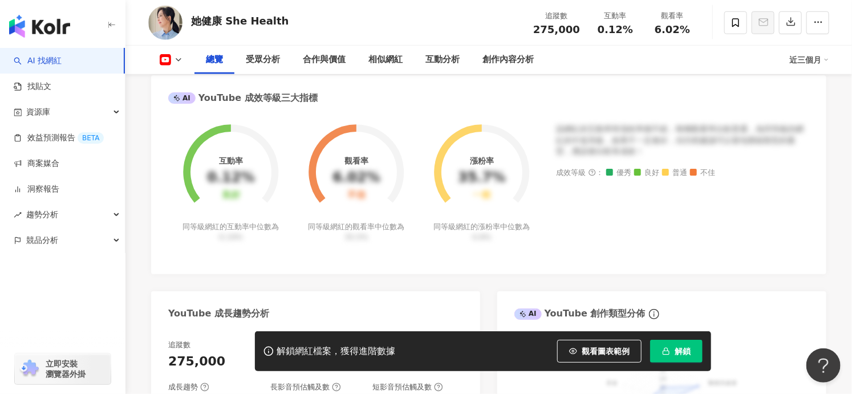
scroll to position [199, 0]
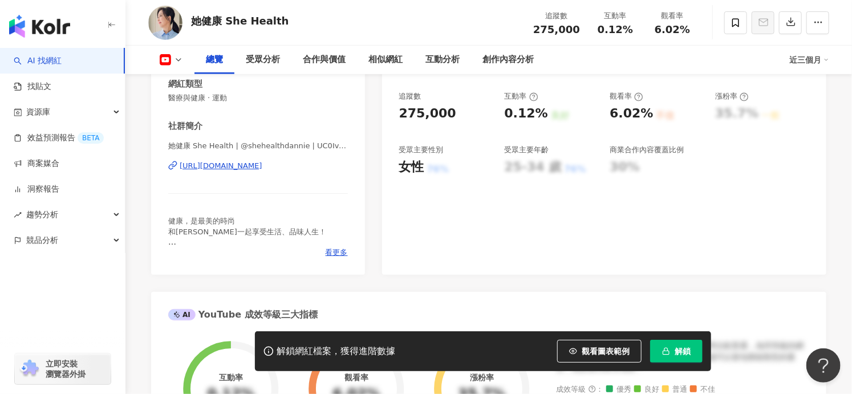
click at [262, 164] on div "[URL][DOMAIN_NAME]" at bounding box center [221, 166] width 83 height 10
click at [36, 59] on link "AI 找網紅" at bounding box center [38, 60] width 48 height 11
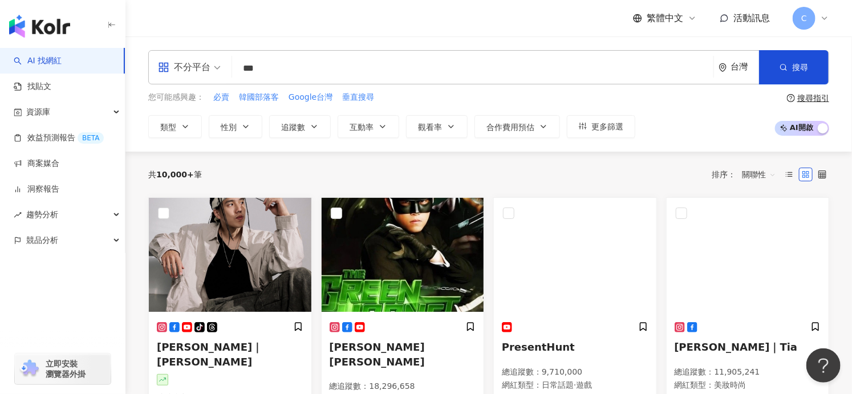
type input "**"
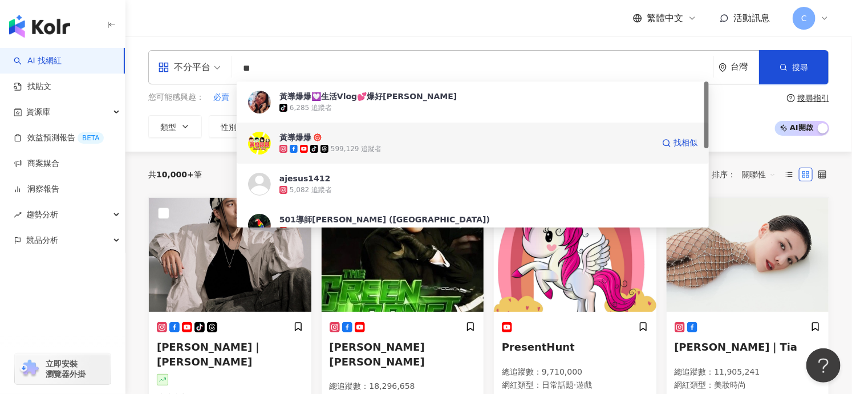
click at [367, 135] on span "黃導爆爆" at bounding box center [467, 137] width 374 height 11
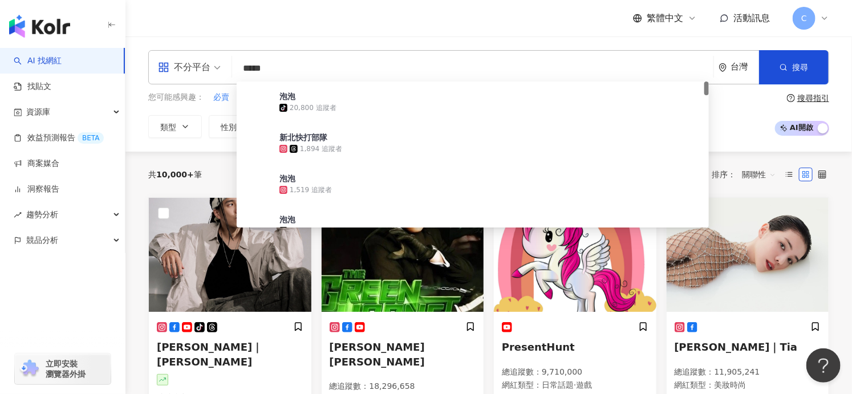
type input "******"
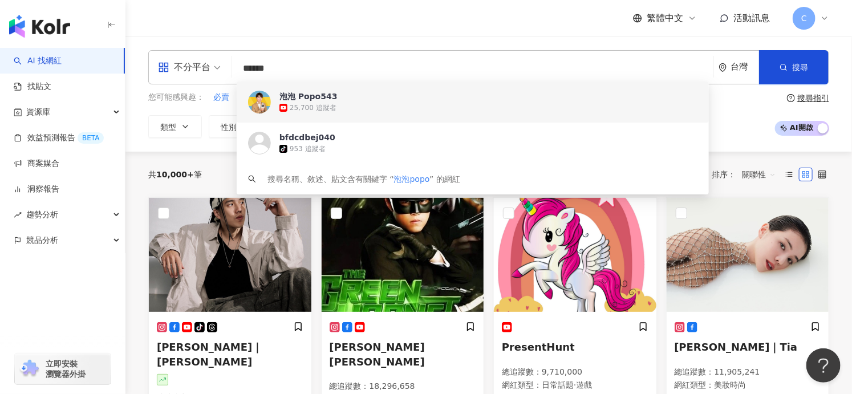
click at [349, 106] on div "25,700 追蹤者" at bounding box center [489, 107] width 418 height 11
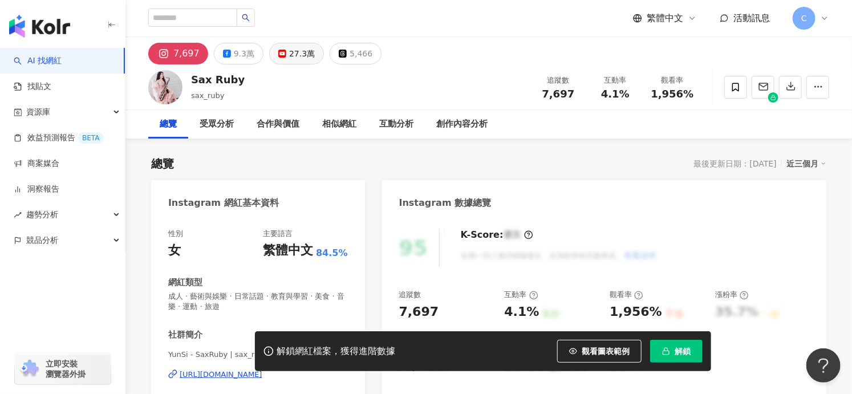
click at [295, 54] on div "27.3萬" at bounding box center [302, 54] width 26 height 16
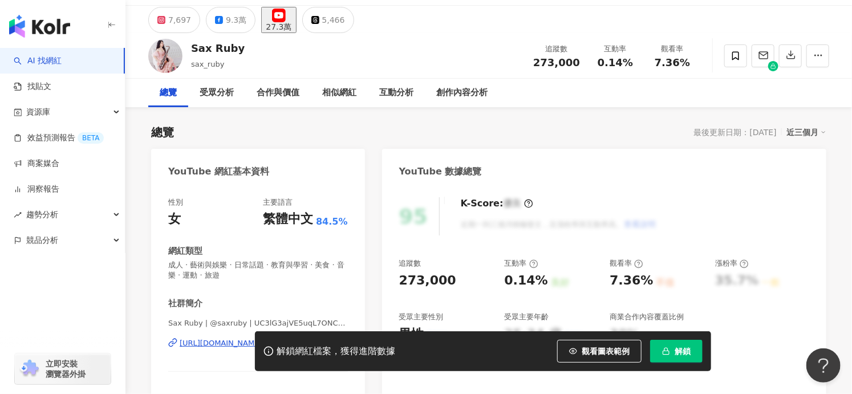
click at [263, 318] on div "Sax Ruby | @saxruby | UC3lG3ajVE5uqL7ONC9LppWA https://www.youtube.com/channel/…" at bounding box center [258, 351] width 180 height 67
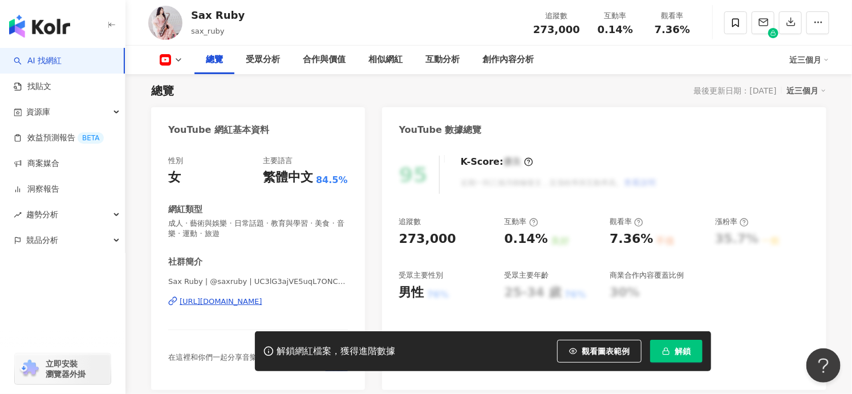
click at [262, 303] on div "https://www.youtube.com/channel/UC3lG3ajVE5uqL7ONC9LppWA" at bounding box center [221, 302] width 83 height 10
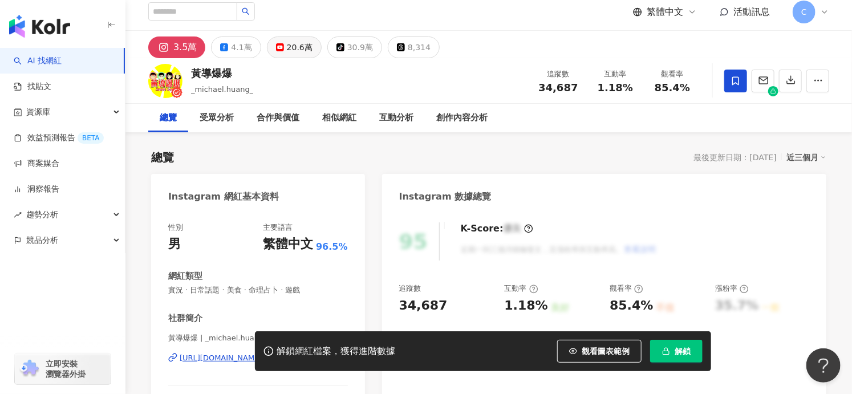
click at [282, 47] on icon at bounding box center [280, 47] width 8 height 8
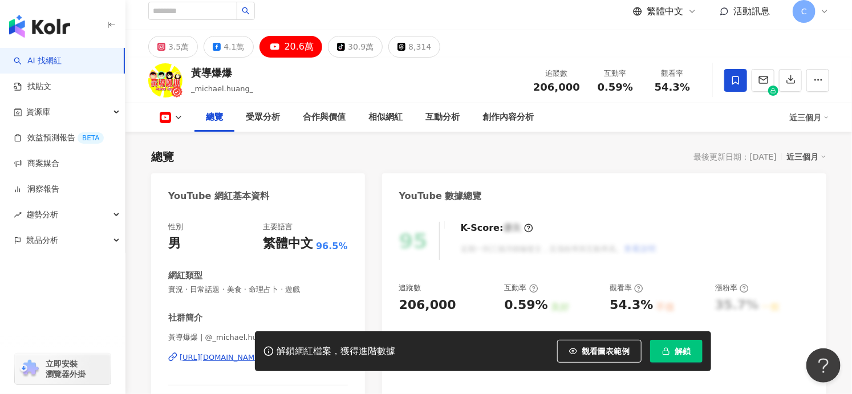
scroll to position [272, 0]
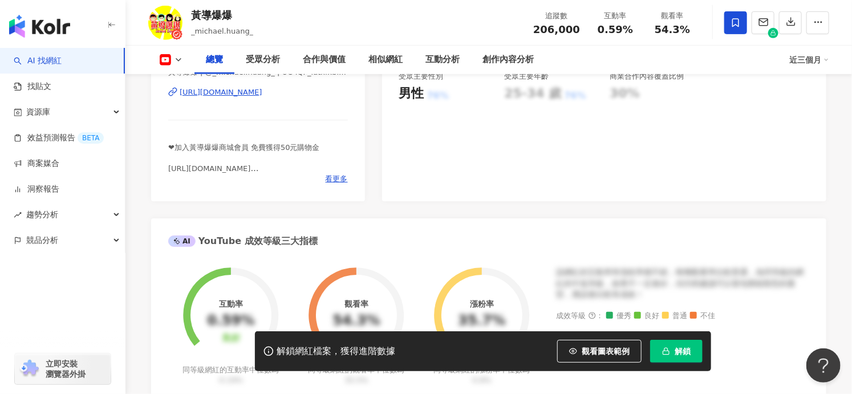
click at [262, 90] on div "https://www.youtube.com/channel/UC-lQF_latxfxbi05l-nnlgw" at bounding box center [221, 92] width 83 height 10
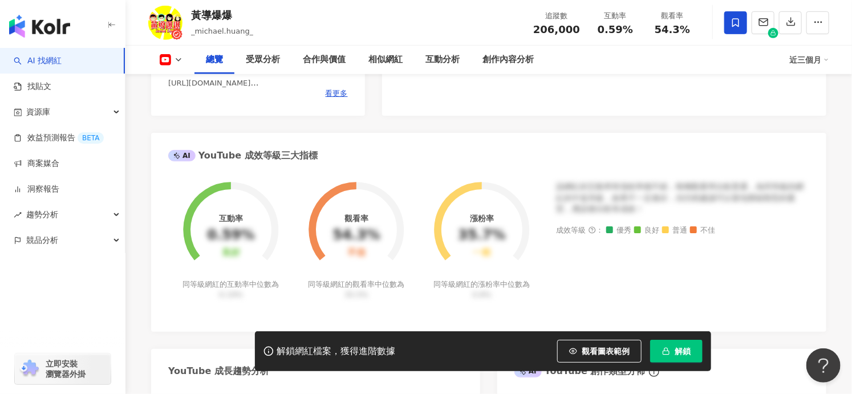
scroll to position [384, 0]
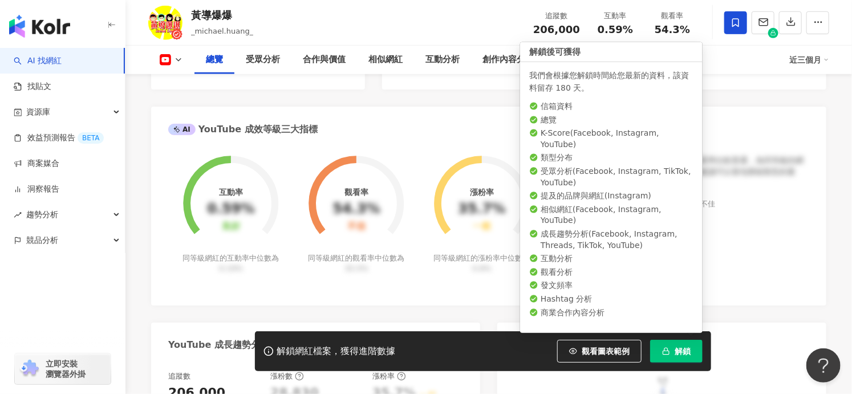
drag, startPoint x: 675, startPoint y: 348, endPoint x: 288, endPoint y: 364, distance: 387.8
click at [668, 347] on button "解鎖" at bounding box center [676, 351] width 52 height 23
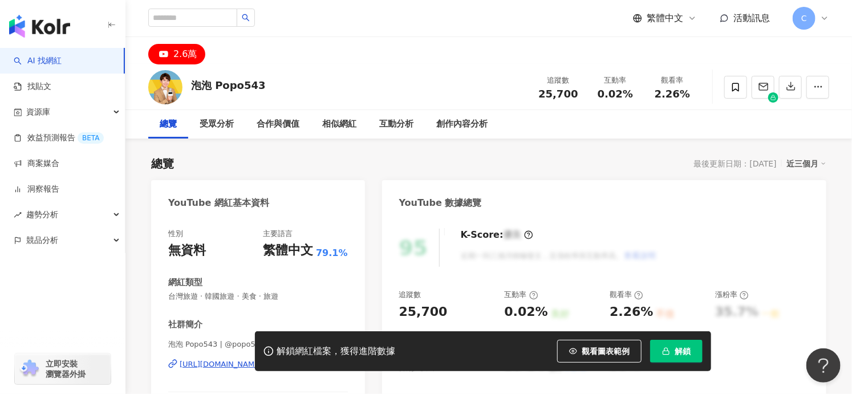
click at [201, 358] on div "解鎖網紅檔案，獲得進階數據 觀看圖表範例 解鎖" at bounding box center [426, 352] width 852 height 40
click at [203, 365] on div "解鎖網紅檔案，獲得進階數據 觀看圖表範例 解鎖" at bounding box center [426, 352] width 852 height 40
click at [203, 364] on div "解鎖網紅檔案，獲得進階數據 觀看圖表範例 解鎖" at bounding box center [426, 352] width 852 height 40
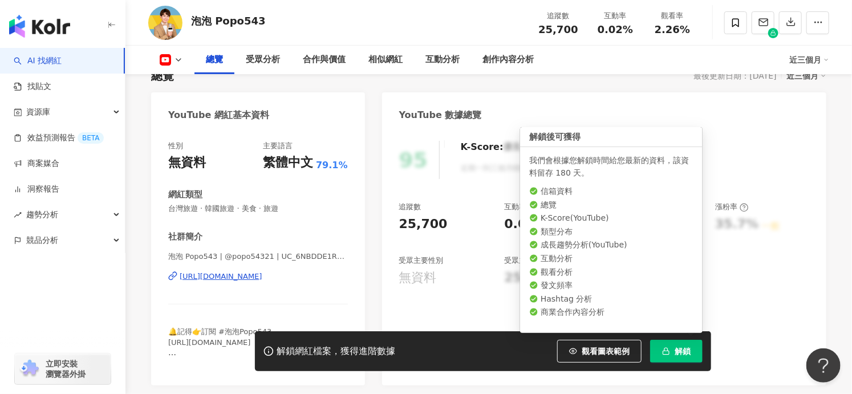
click at [672, 345] on button "解鎖" at bounding box center [676, 351] width 52 height 23
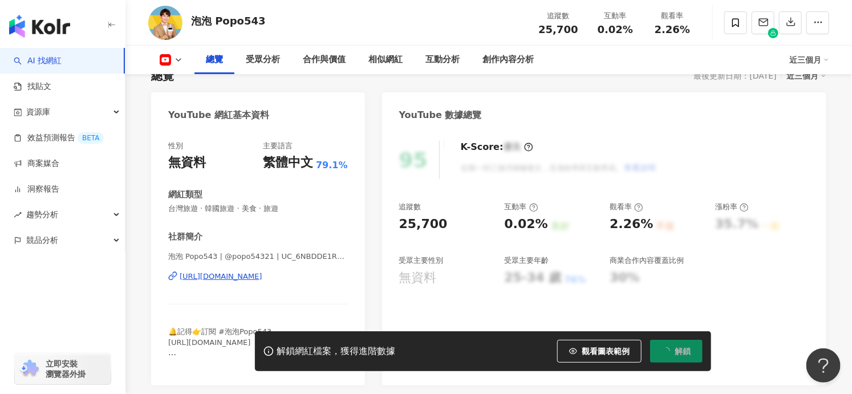
click at [278, 282] on div "泡泡 Popo543 | @popo54321 | UC_6NBDDE1RMtl_u37HQeTFQ [URL][DOMAIN_NAME]" at bounding box center [258, 285] width 180 height 67
click at [262, 278] on div "[URL][DOMAIN_NAME]" at bounding box center [221, 277] width 83 height 10
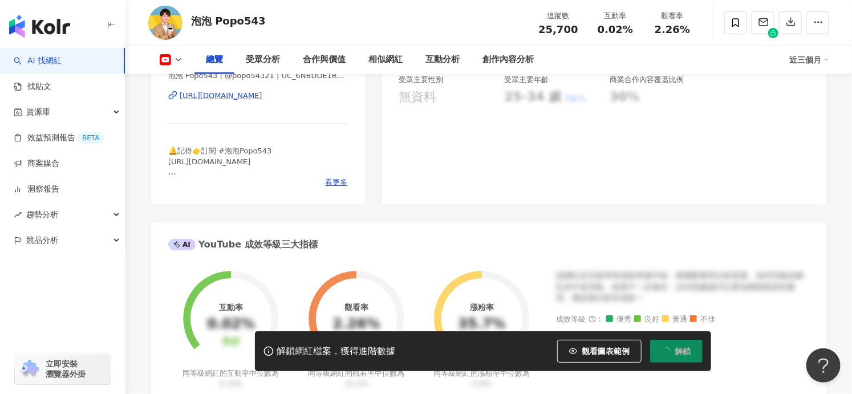
scroll to position [266, 0]
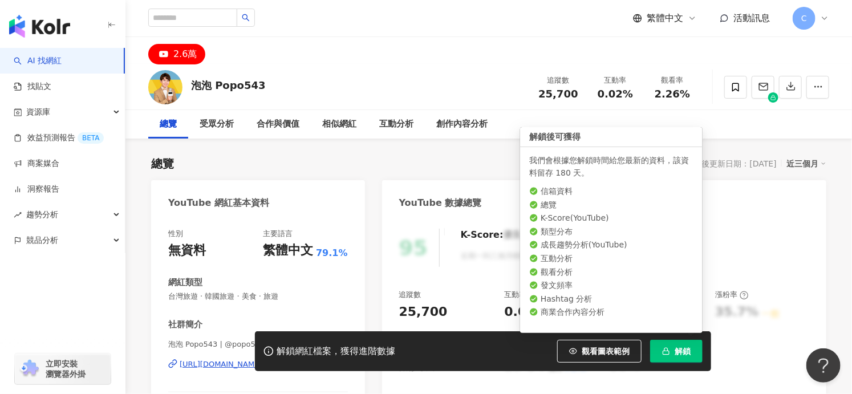
click at [673, 353] on button "解鎖" at bounding box center [676, 351] width 52 height 23
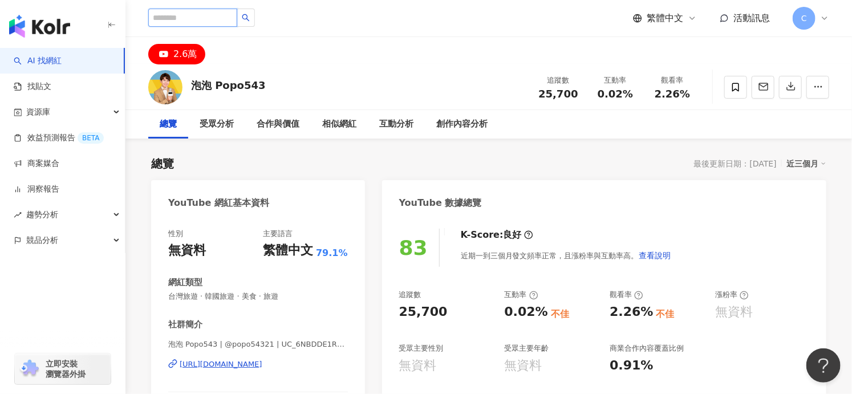
click at [212, 17] on input "search" at bounding box center [192, 18] width 89 height 18
paste input "****"
type input "****"
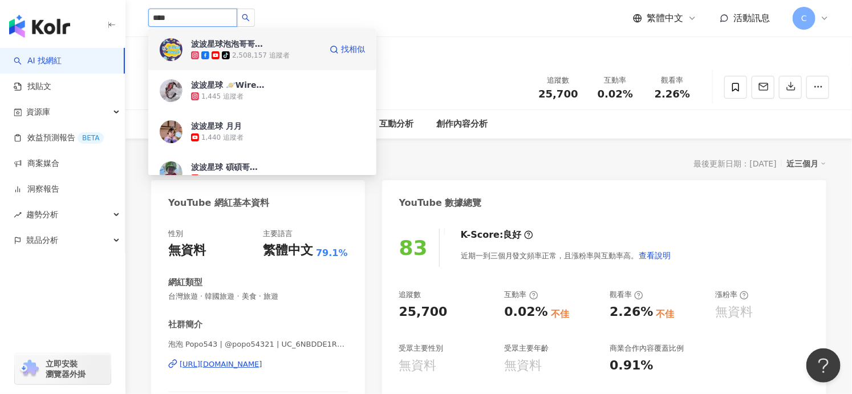
click at [237, 58] on div "2,508,157 追蹤者" at bounding box center [261, 56] width 58 height 10
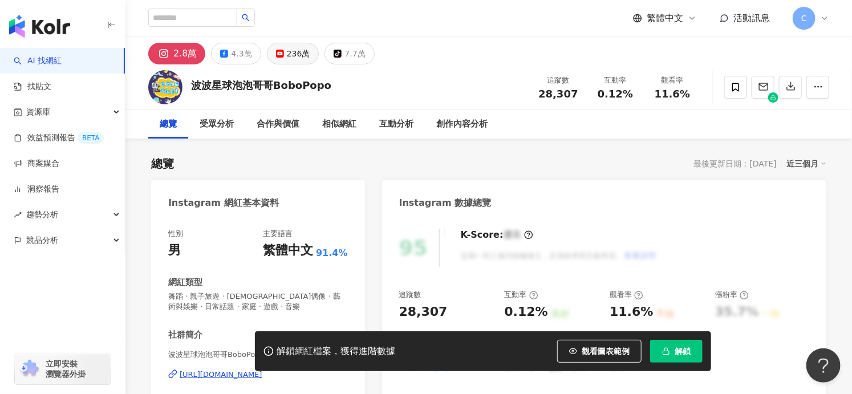
click at [290, 56] on div "236萬" at bounding box center [298, 54] width 23 height 16
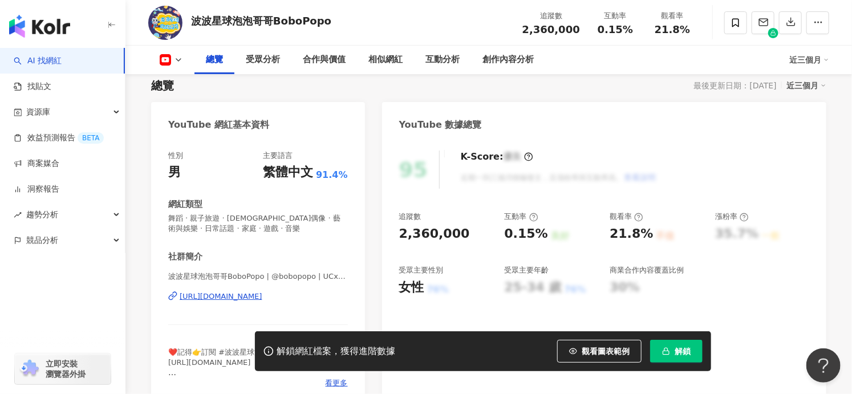
scroll to position [90, 0]
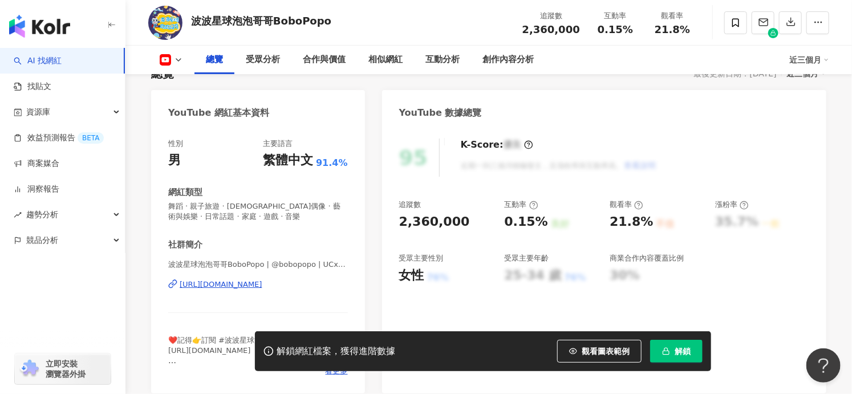
click at [262, 287] on div "[URL][DOMAIN_NAME]" at bounding box center [221, 285] width 83 height 10
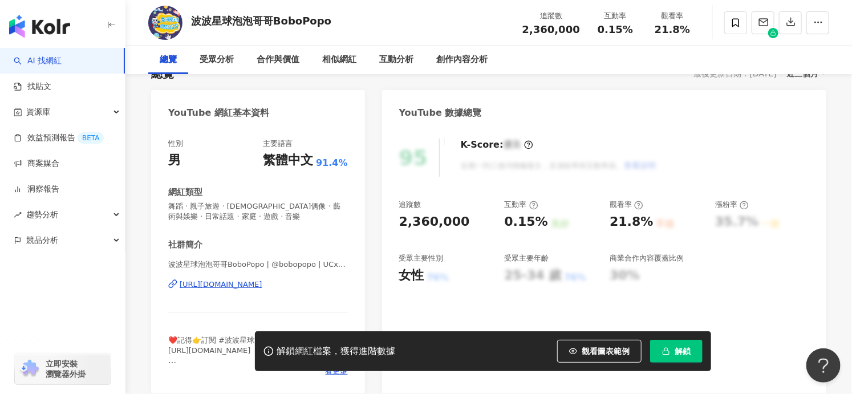
scroll to position [0, 0]
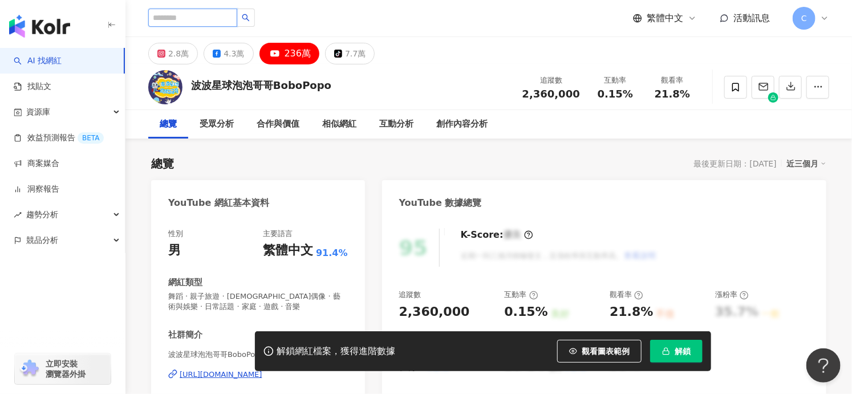
click at [215, 22] on input "search" at bounding box center [192, 18] width 89 height 18
type input "*"
drag, startPoint x: 233, startPoint y: 76, endPoint x: 229, endPoint y: 84, distance: 8.2
click at [232, 78] on div "波波星球泡泡哥哥BoboPopo 追蹤數 2,360,000 互動率 0.15% 觀看率 21.8%" at bounding box center [489, 86] width 727 height 45
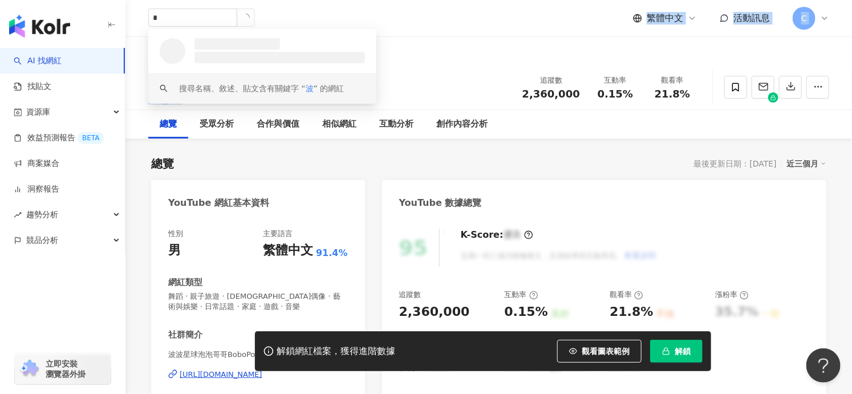
drag, startPoint x: 197, startPoint y: 82, endPoint x: 229, endPoint y: 100, distance: 36.8
click at [472, 71] on div "波波星球泡泡哥哥BoboPopo 追蹤數 2,360,000 互動率 0.15% 觀看率 21.8%" at bounding box center [489, 86] width 727 height 45
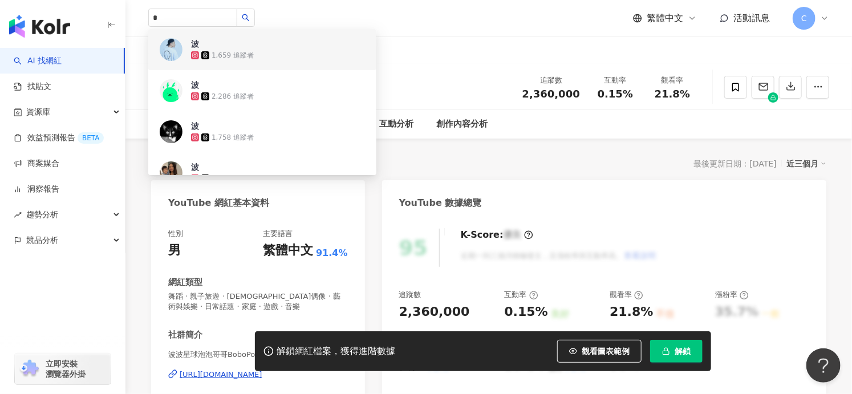
click at [407, 5] on div "* 波 1,659 追蹤者 波 2,286 追蹤者 波 1,758 追蹤者 波 1,044 追蹤者 [PERSON_NAME] HE 4,939 追蹤者 波 …" at bounding box center [488, 18] width 681 height 37
click at [204, 15] on input "*" at bounding box center [192, 18] width 89 height 18
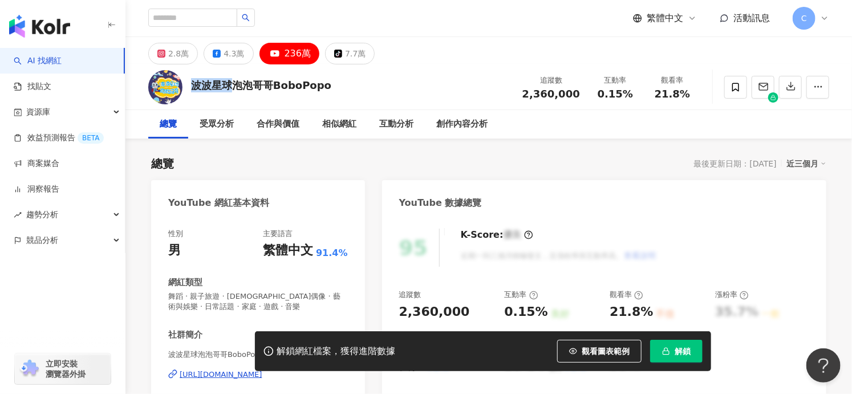
drag, startPoint x: 223, startPoint y: 83, endPoint x: 188, endPoint y: 84, distance: 35.4
click at [188, 84] on div "波波星球泡泡哥哥BoboPopo 追蹤數 2,360,000 互動率 0.15% 觀看率 21.8%" at bounding box center [489, 86] width 727 height 45
copy div "波波星球"
click at [189, 21] on input "search" at bounding box center [192, 18] width 89 height 18
paste input "****"
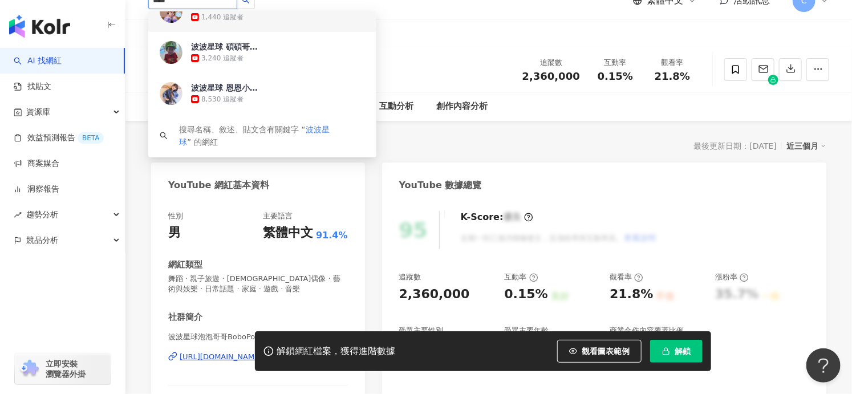
scroll to position [27, 0]
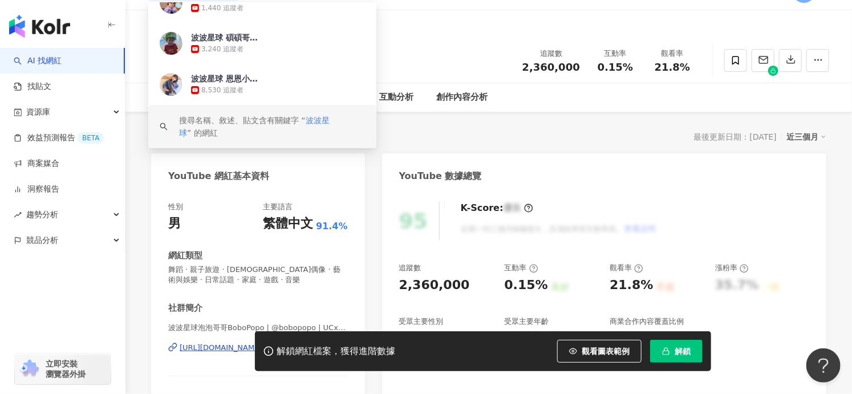
type input "****"
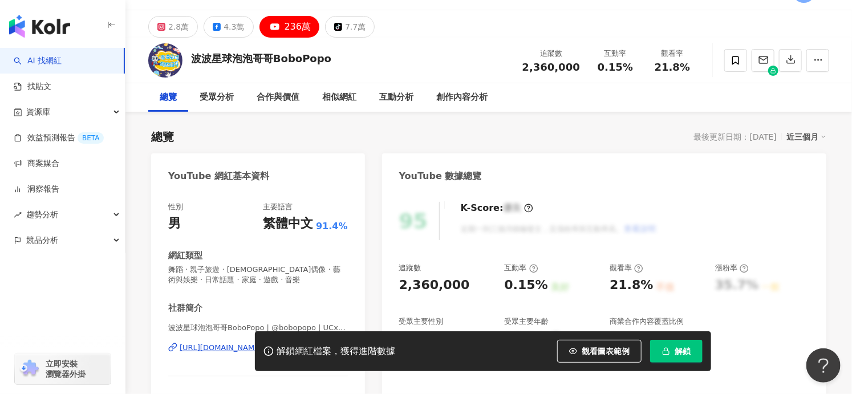
click at [480, 82] on div "波波星球泡泡哥哥BoboPopo 追蹤數 2,360,000 互動率 0.15% 觀看率 21.8%" at bounding box center [489, 60] width 727 height 45
drag, startPoint x: 229, startPoint y: 341, endPoint x: 230, endPoint y: 350, distance: 9.1
click at [229, 343] on div "解鎖網紅檔案，獲得進階數據 觀看圖表範例 解鎖" at bounding box center [426, 352] width 852 height 40
click at [230, 350] on div "解鎖網紅檔案，獲得進階數據 觀看圖表範例 解鎖" at bounding box center [426, 352] width 852 height 40
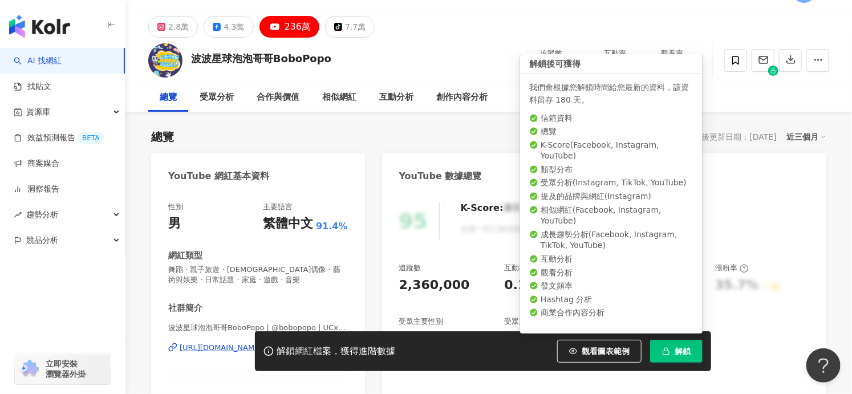
click at [666, 347] on icon "button" at bounding box center [666, 351] width 8 height 8
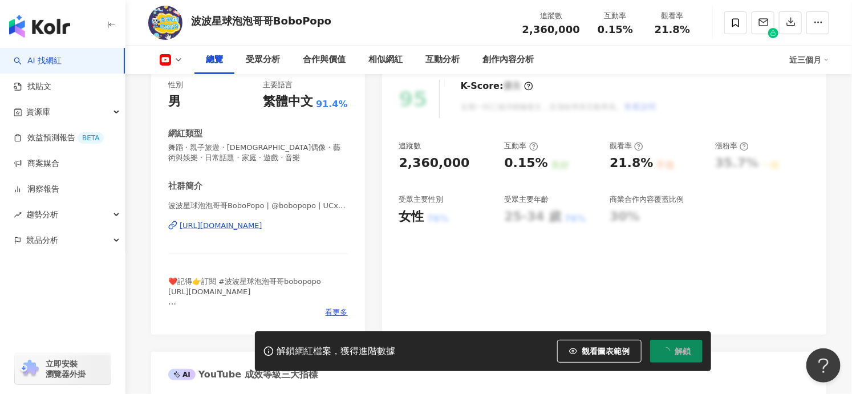
scroll to position [155, 0]
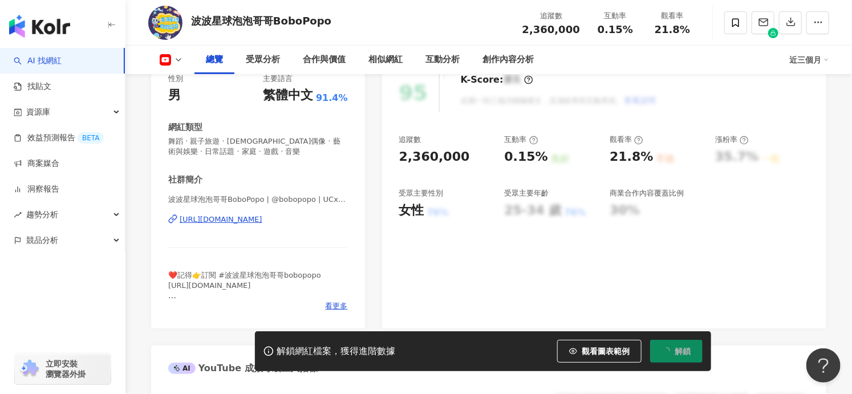
click at [217, 219] on div "[URL][DOMAIN_NAME]" at bounding box center [221, 220] width 83 height 10
